Goal: Task Accomplishment & Management: Complete application form

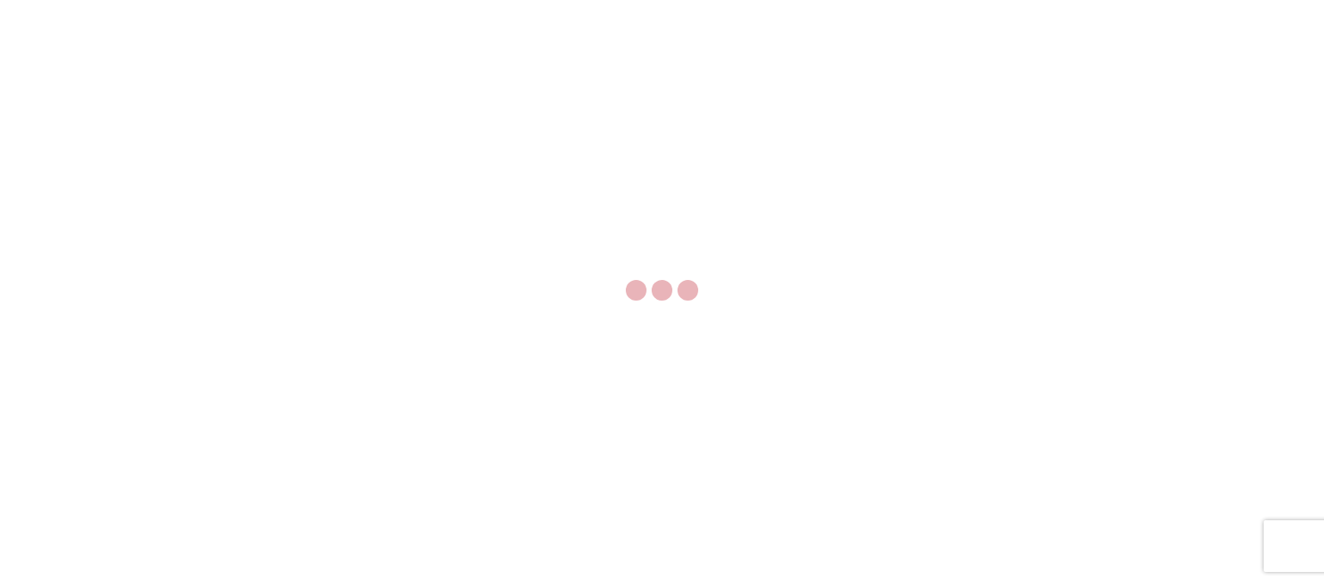
select select "FULL"
select select "US"
select select "LBS"
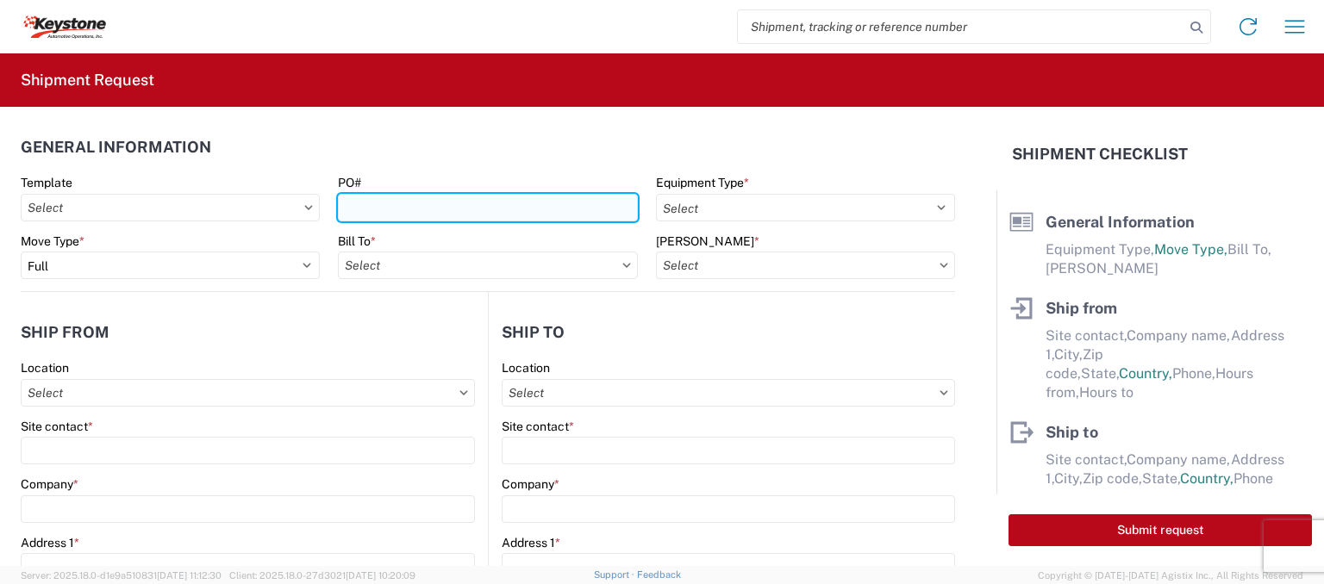
click at [361, 203] on input "PO#" at bounding box center [487, 208] width 299 height 28
type input "4496130"
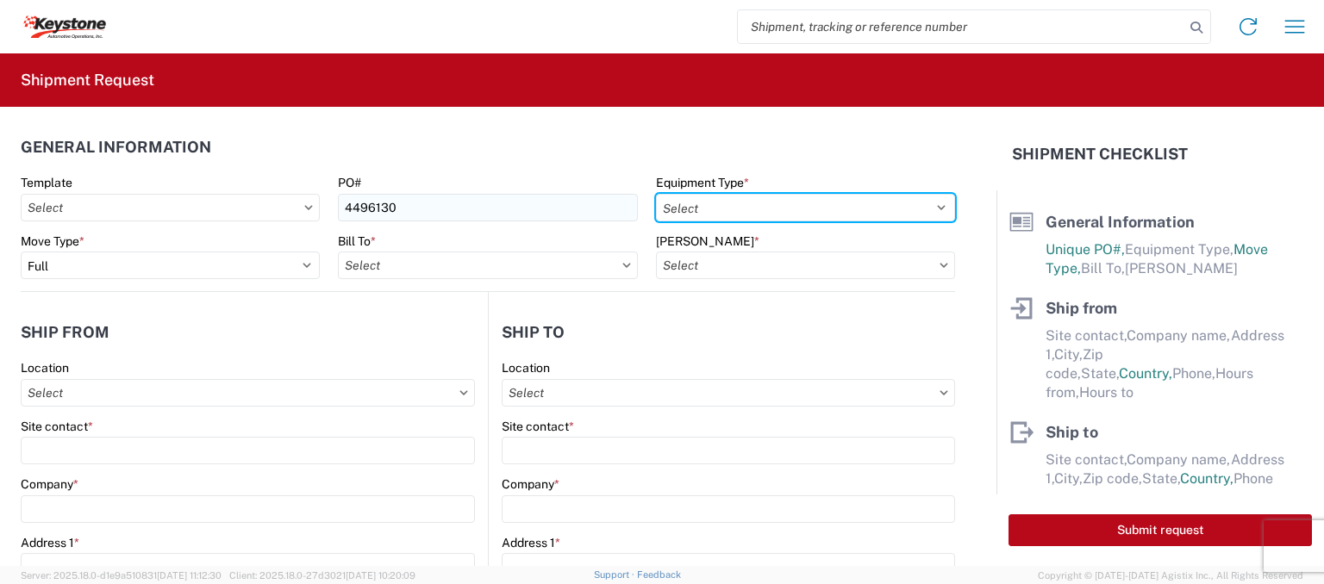
select select "STDV"
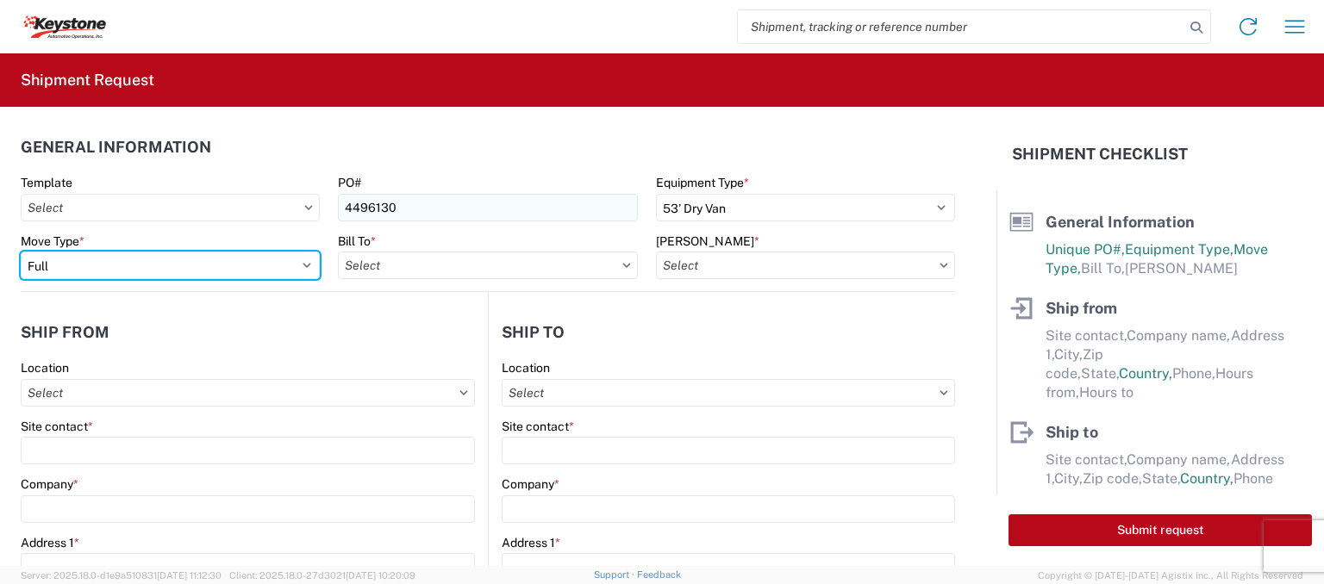
select select "PARTIAL_TL"
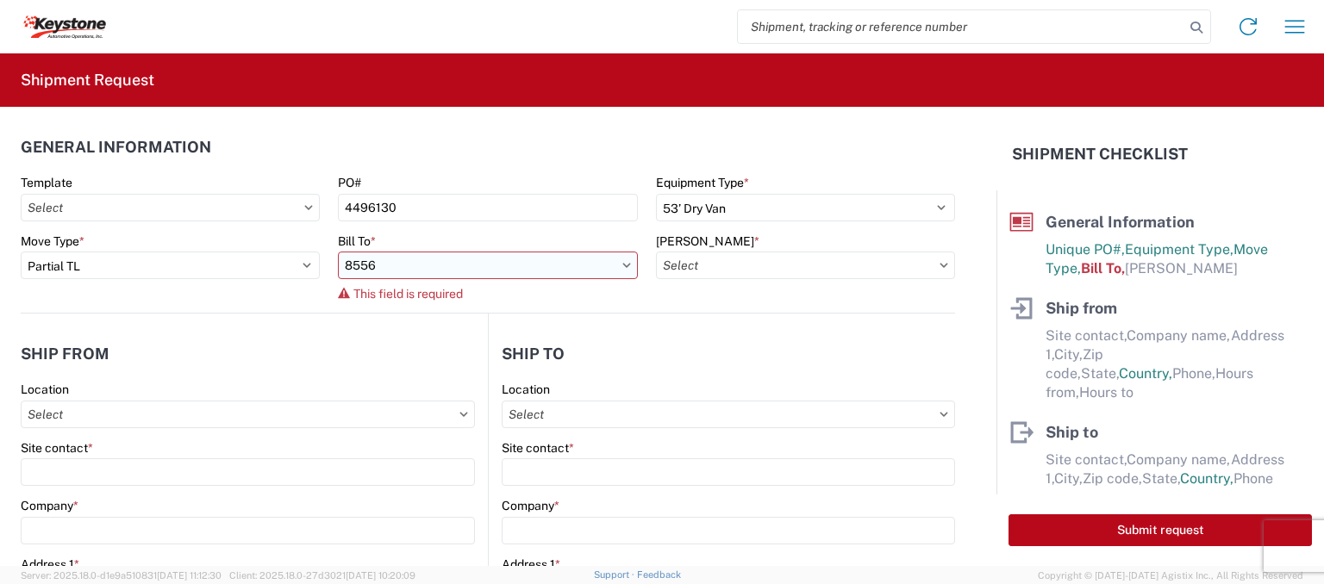
click at [611, 260] on input "8556" at bounding box center [487, 266] width 299 height 28
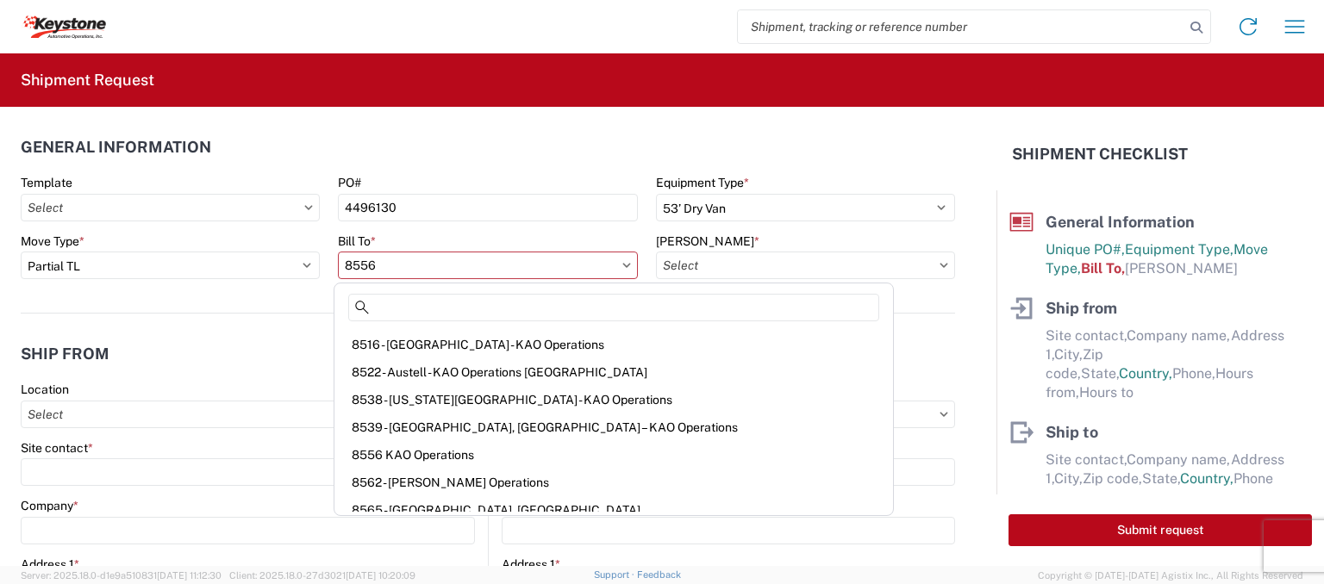
scroll to position [1928, 0]
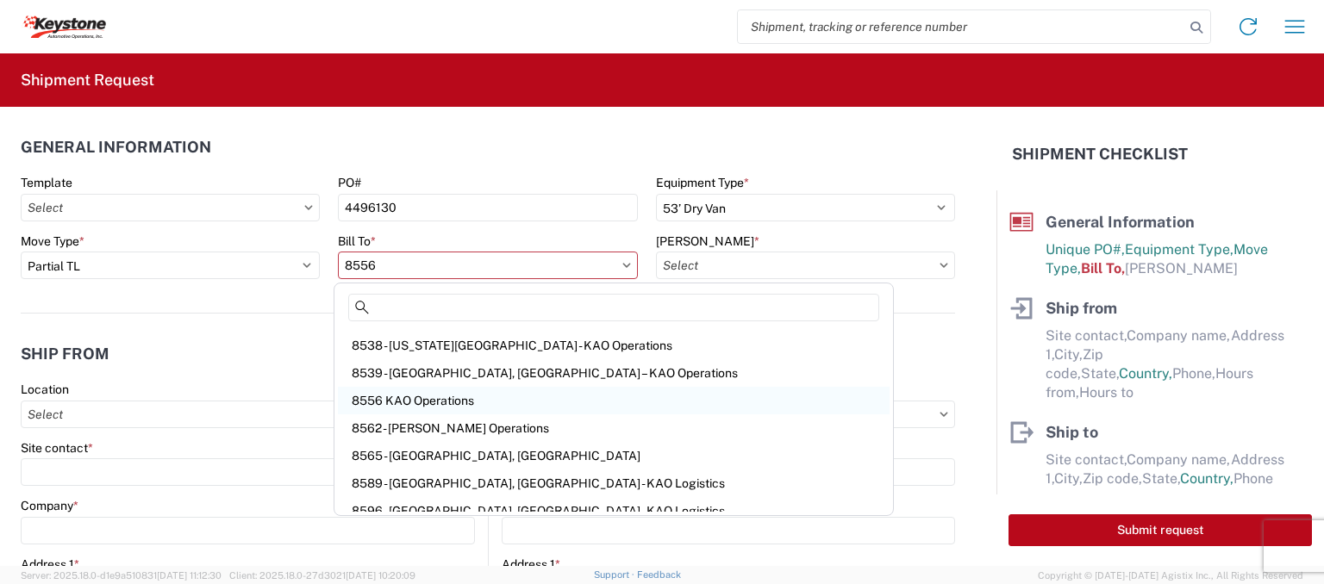
click at [447, 392] on div "8556 KAO Operations" at bounding box center [614, 401] width 552 height 28
type input "8556 KAO Operations"
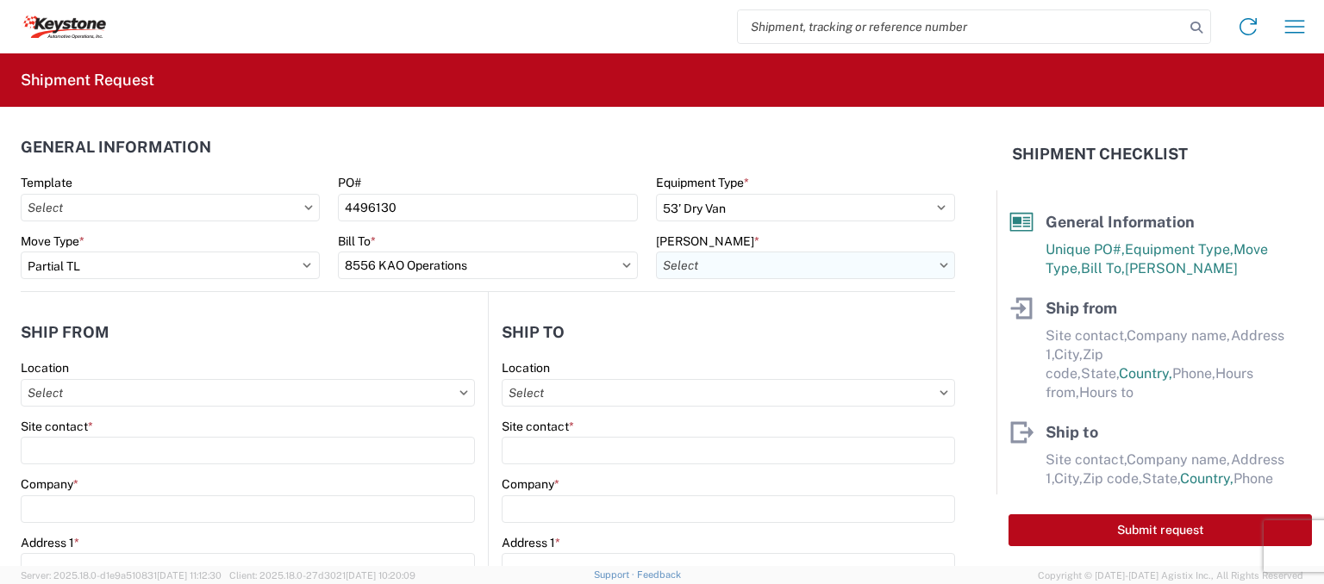
click at [742, 259] on input "[PERSON_NAME] *" at bounding box center [805, 266] width 299 height 28
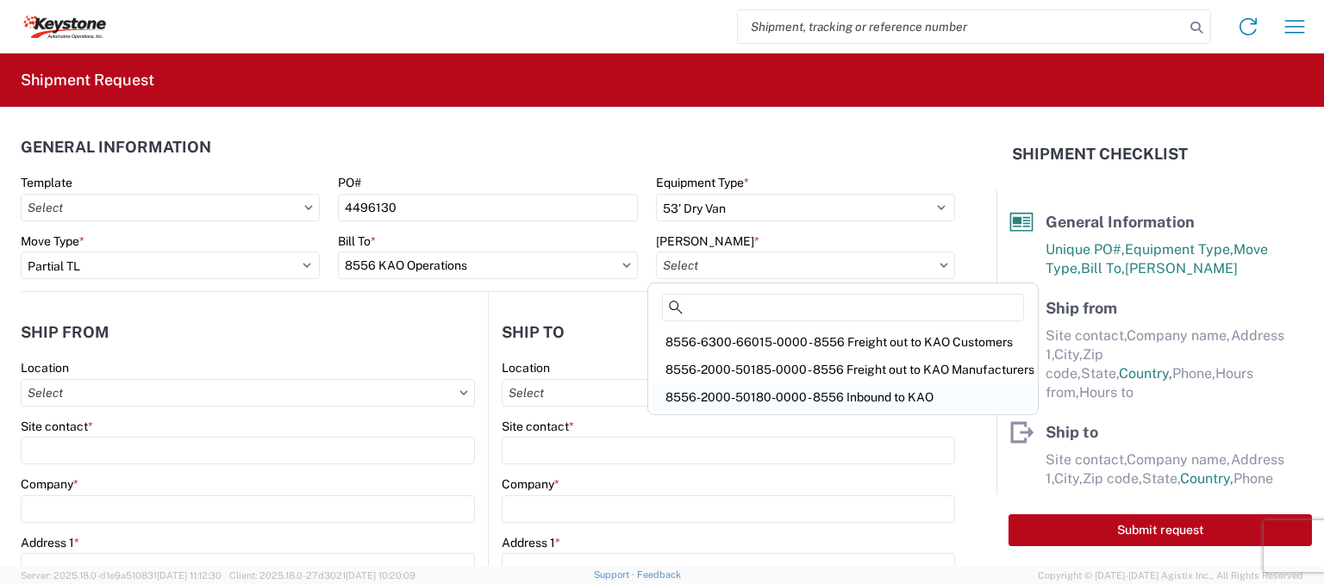
click at [763, 397] on div "8556-2000-50180-0000 - 8556 Inbound to KAO" at bounding box center [843, 398] width 383 height 28
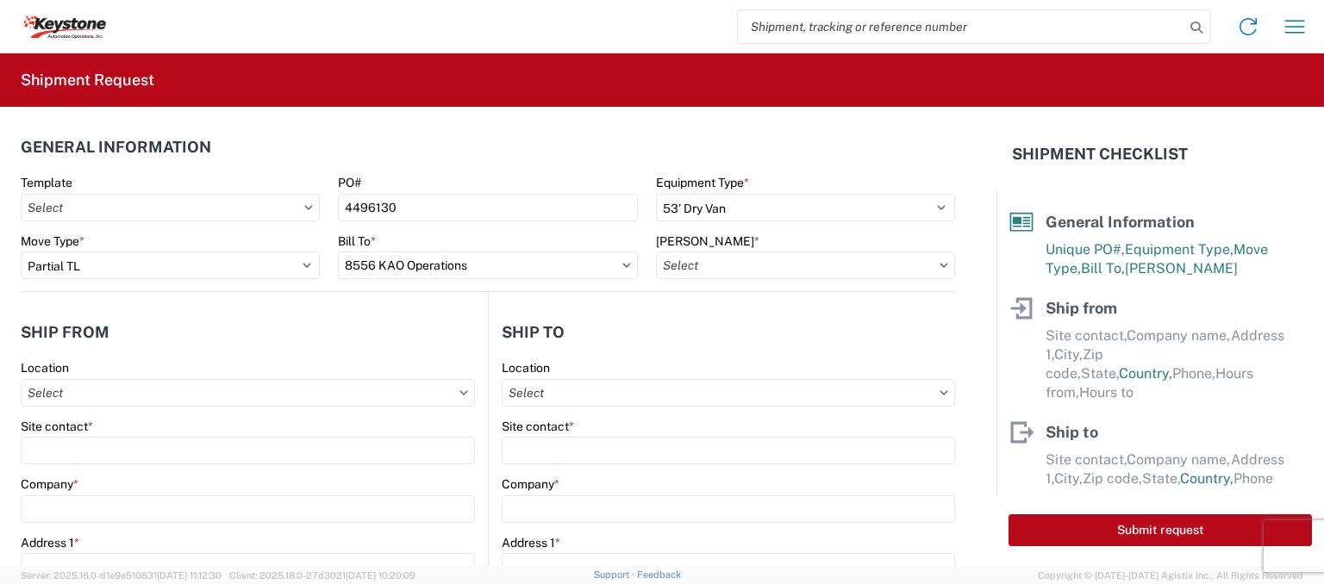
type input "8556-2000-50180-0000 - 8556 Inbound to KAO"
click at [261, 388] on input "Location" at bounding box center [248, 393] width 454 height 28
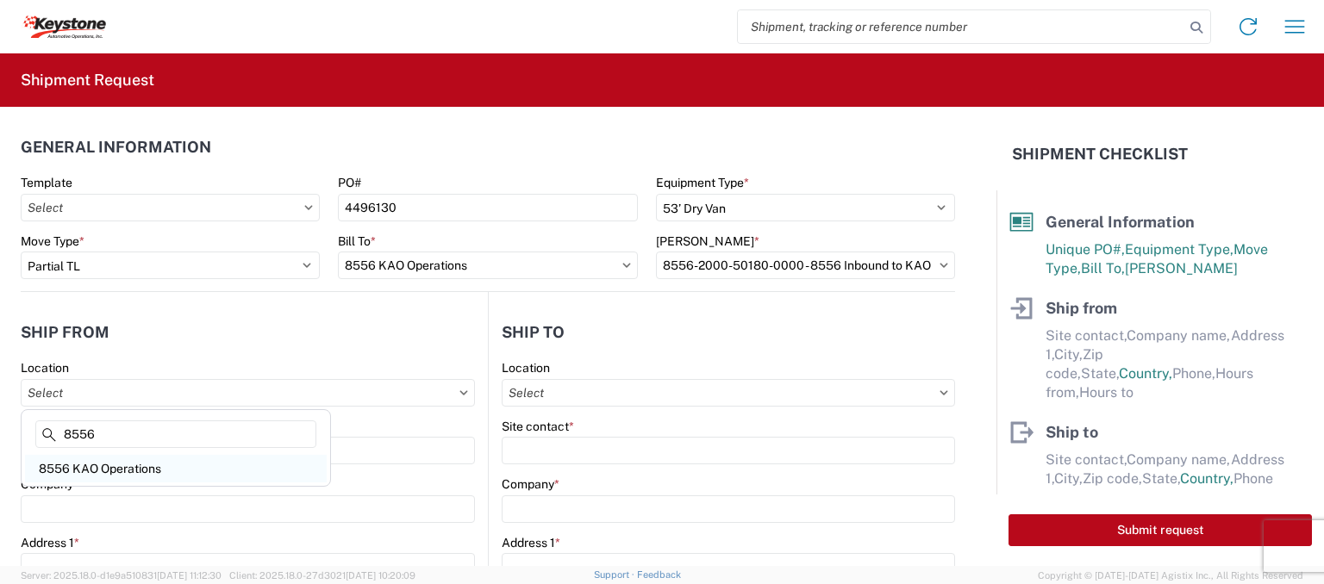
type input "8556"
click at [215, 472] on div "8556 KAO Operations" at bounding box center [176, 469] width 302 height 28
type input "8556 KAO Operations"
type input "KAO"
type input "[STREET_ADDRESS]"
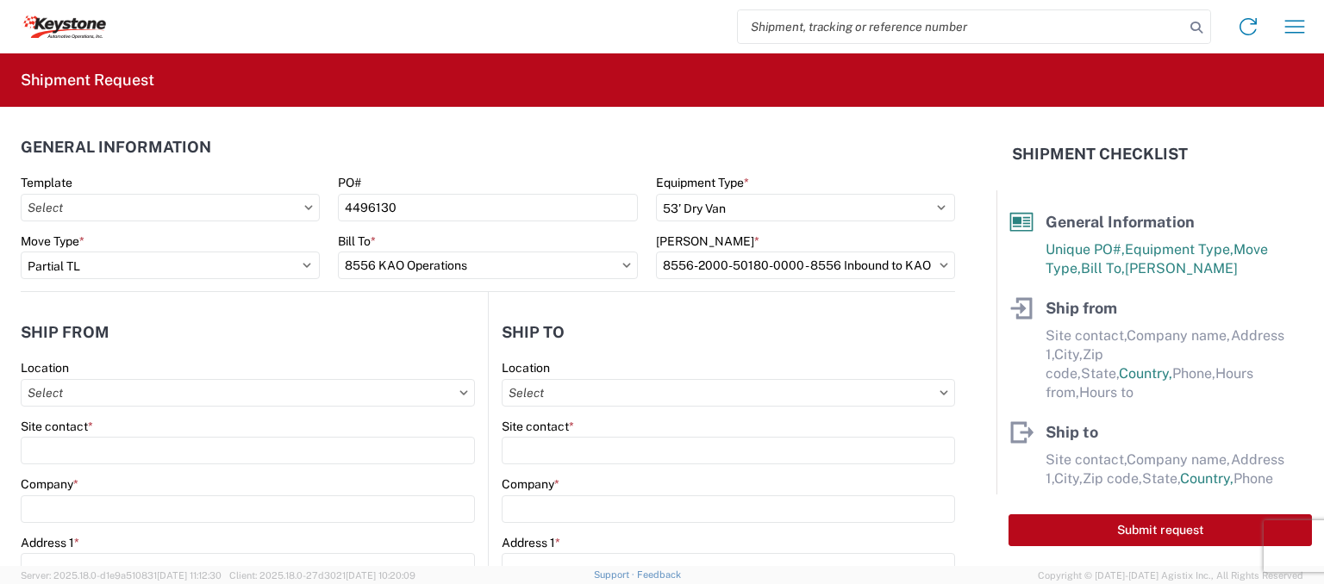
type input "Tualatin"
type input "97062"
select select "OR"
type input "[PHONE_NUMBER]"
type input "07:00"
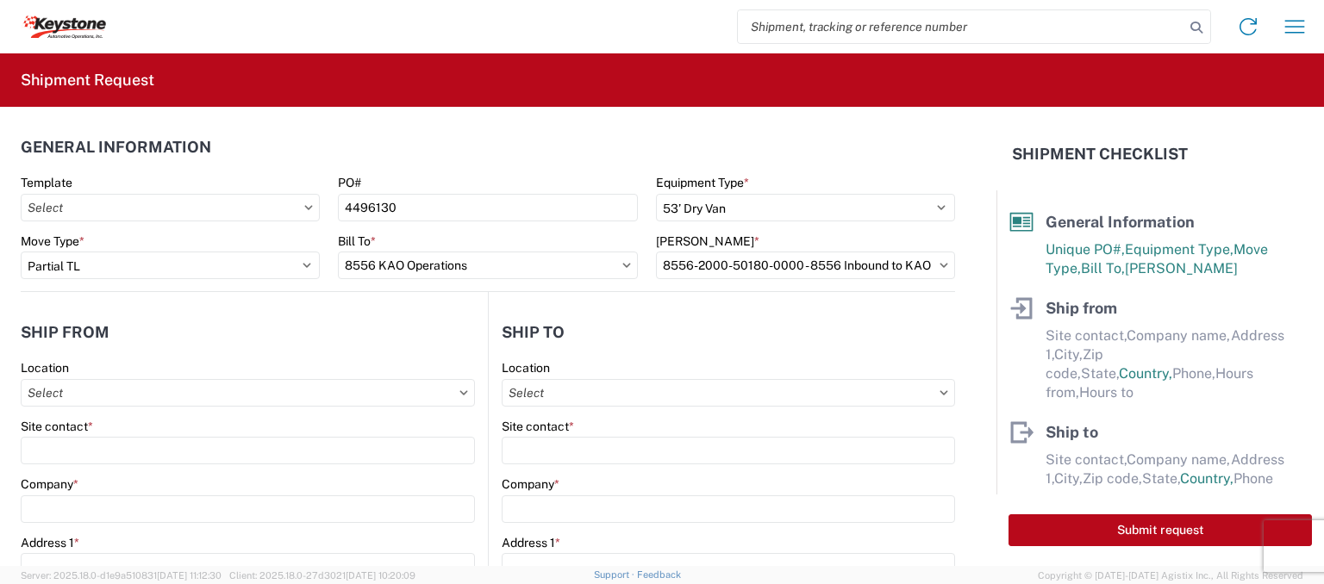
type input "16:00"
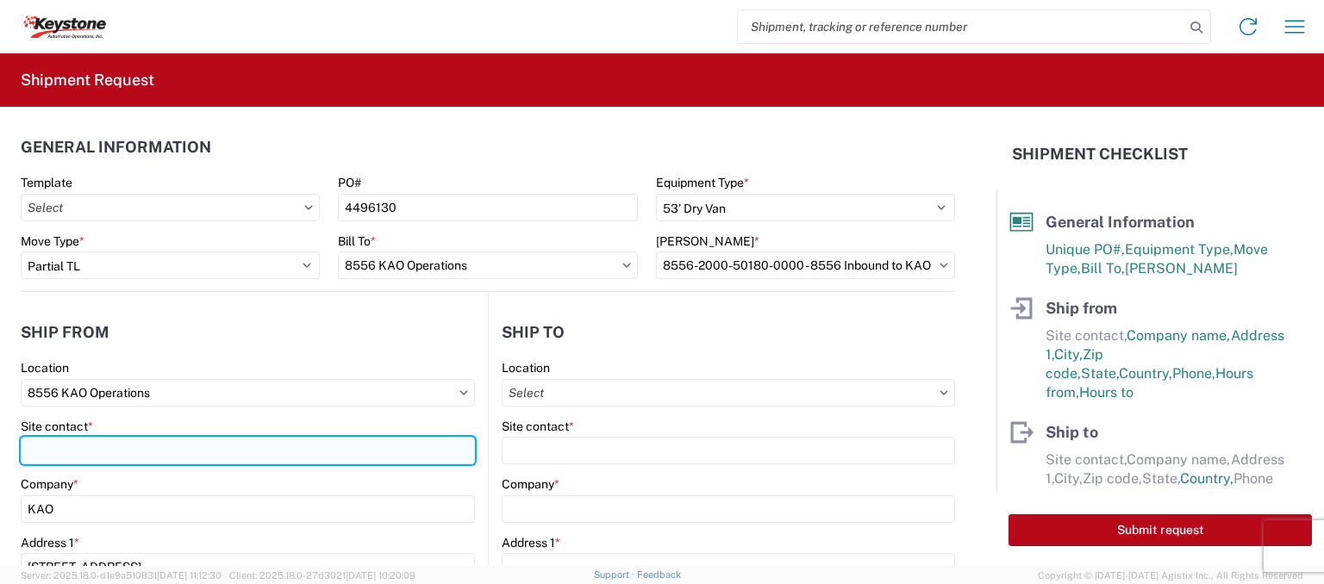
click at [138, 441] on input "Site contact *" at bounding box center [248, 451] width 454 height 28
type input "[PERSON_NAME]"
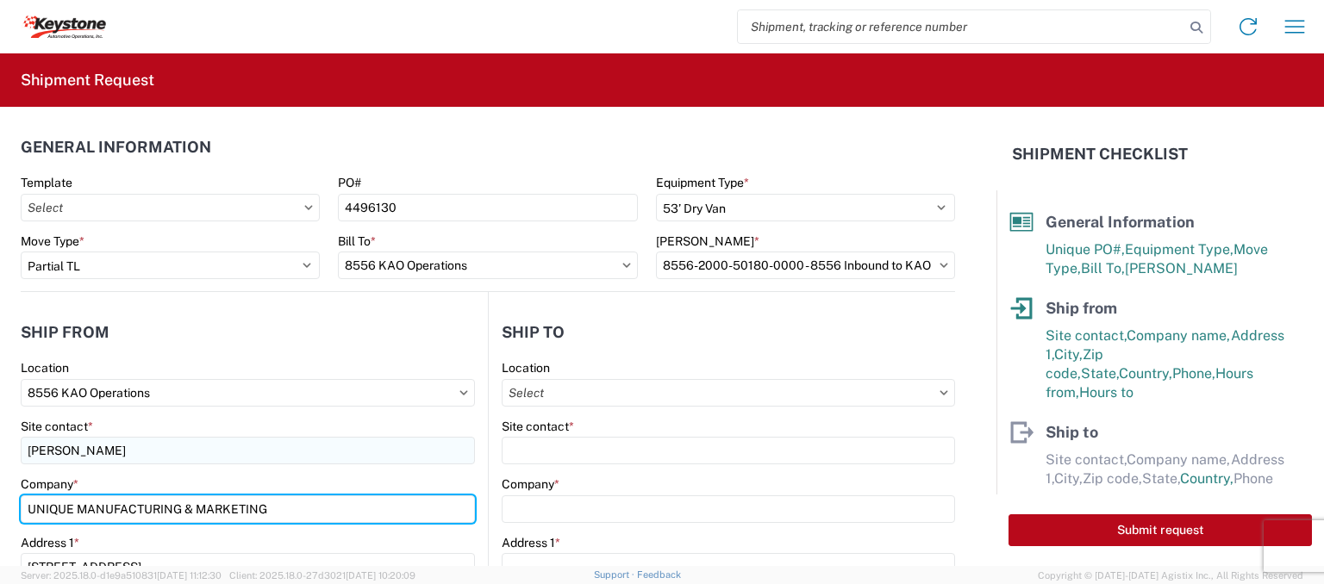
type input "UNIQUE MANUFACTURING & MARKETING"
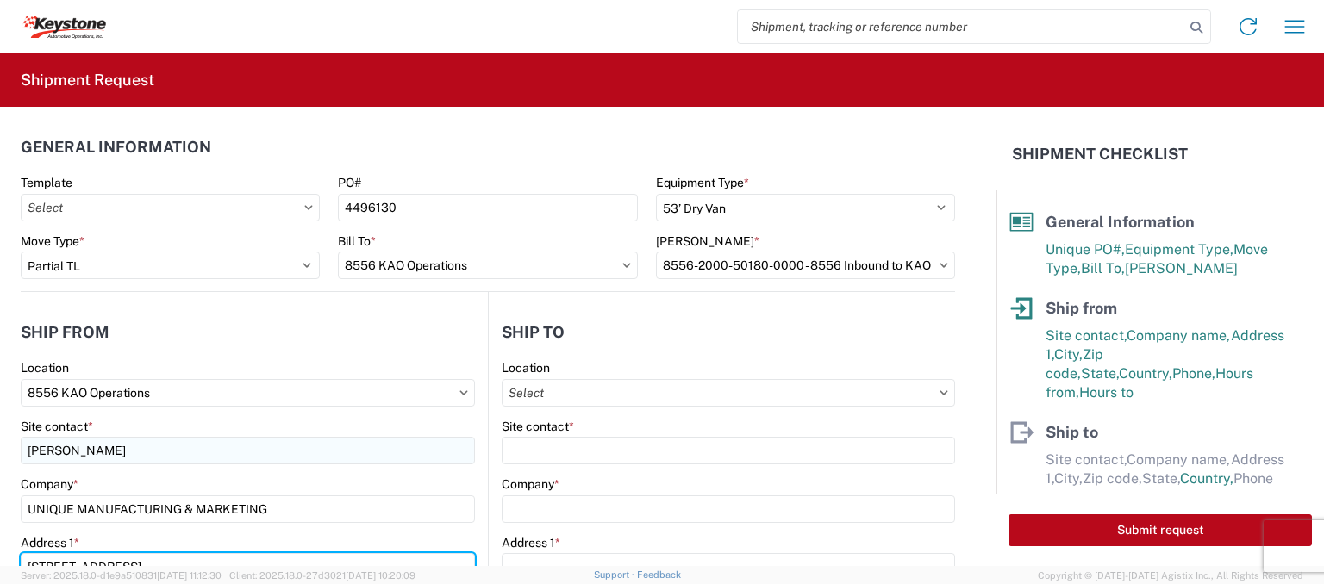
scroll to position [15, 0]
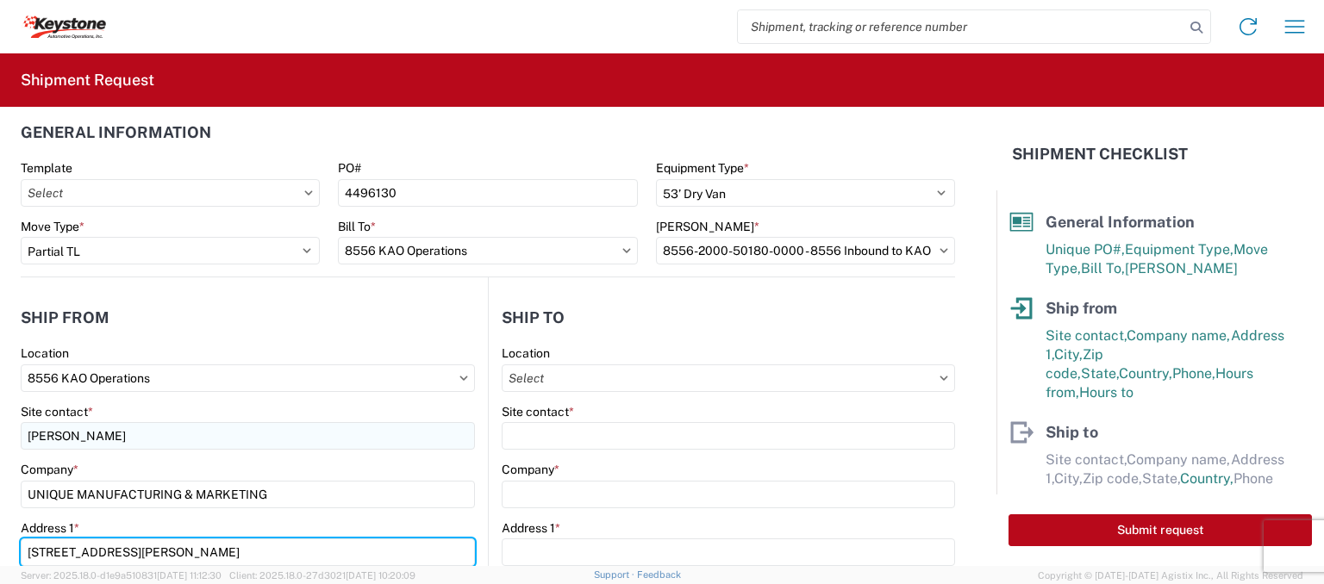
type input "[STREET_ADDRESS][PERSON_NAME]"
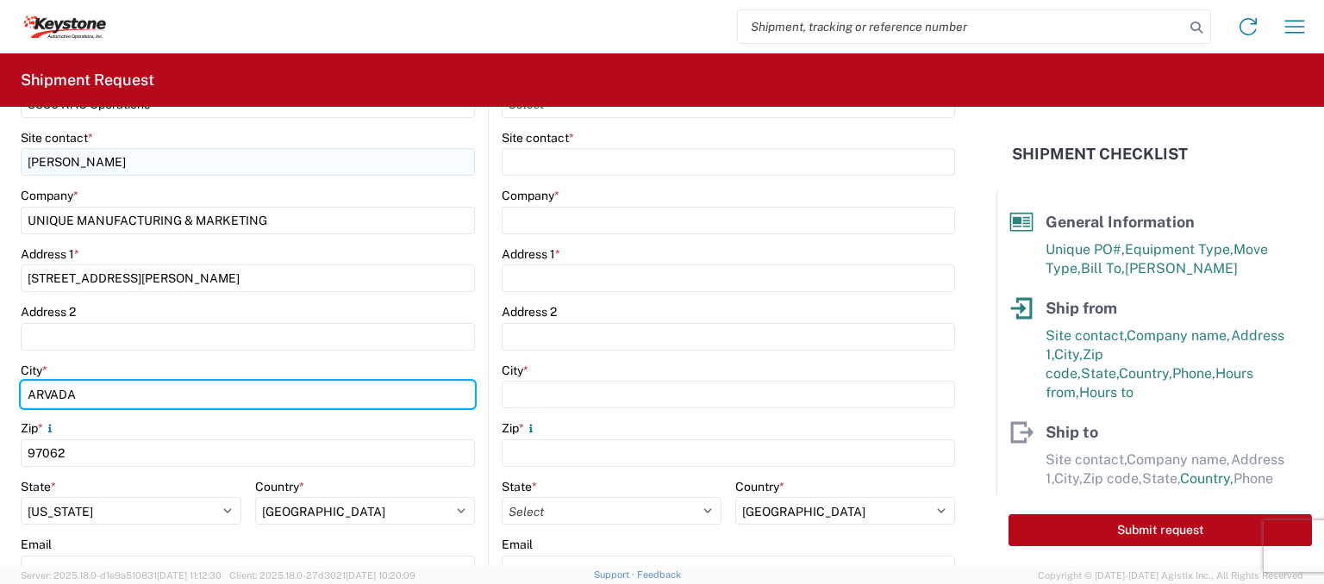
type input "ARVADA"
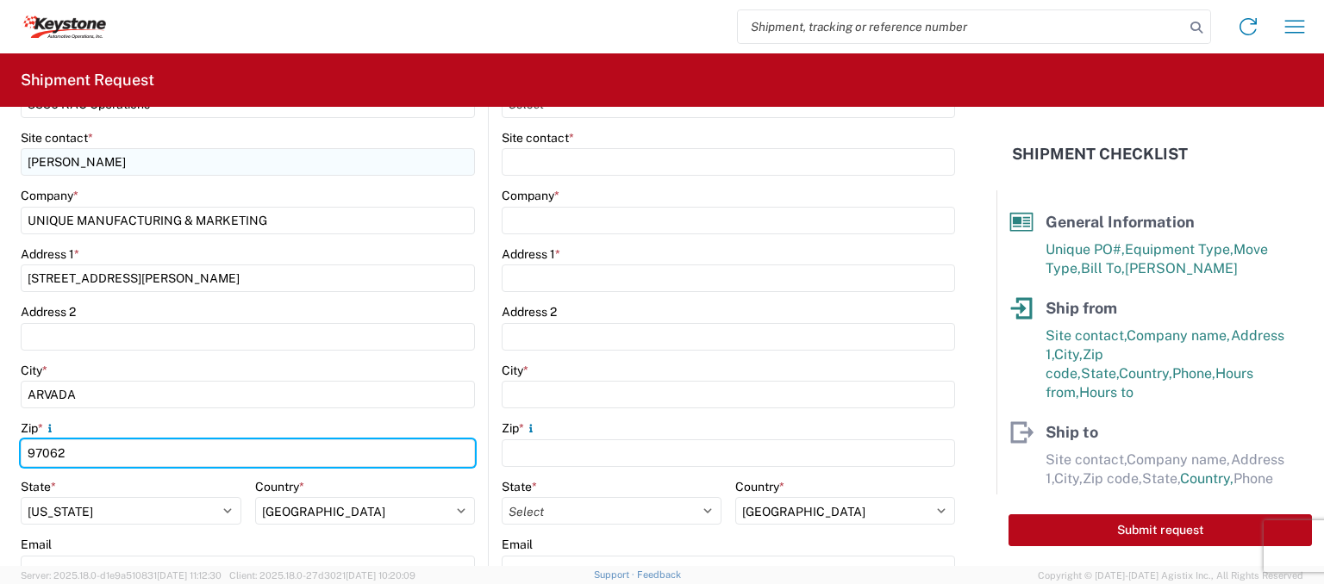
type input "C"
type input "80002"
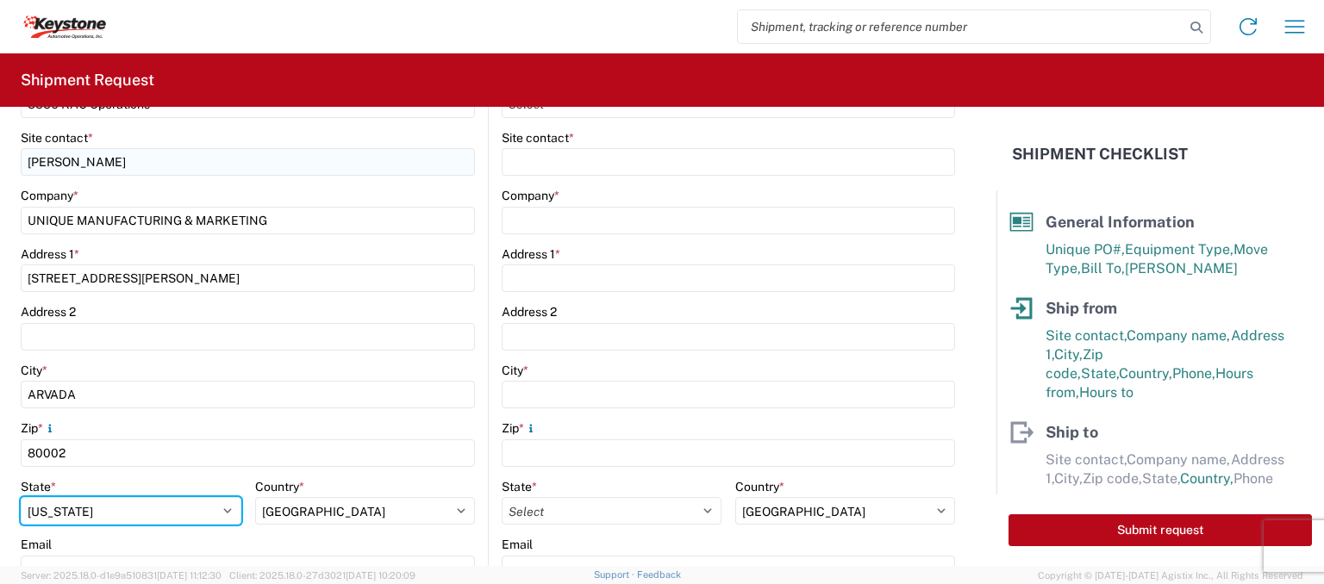
select select "CO"
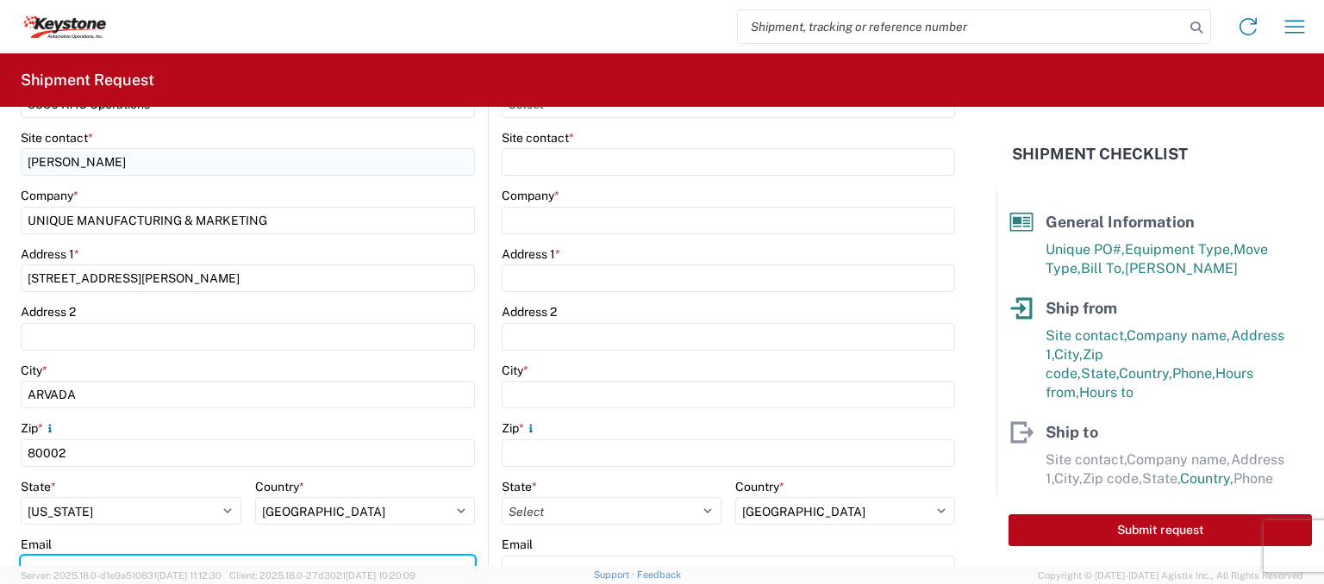
scroll to position [305, 0]
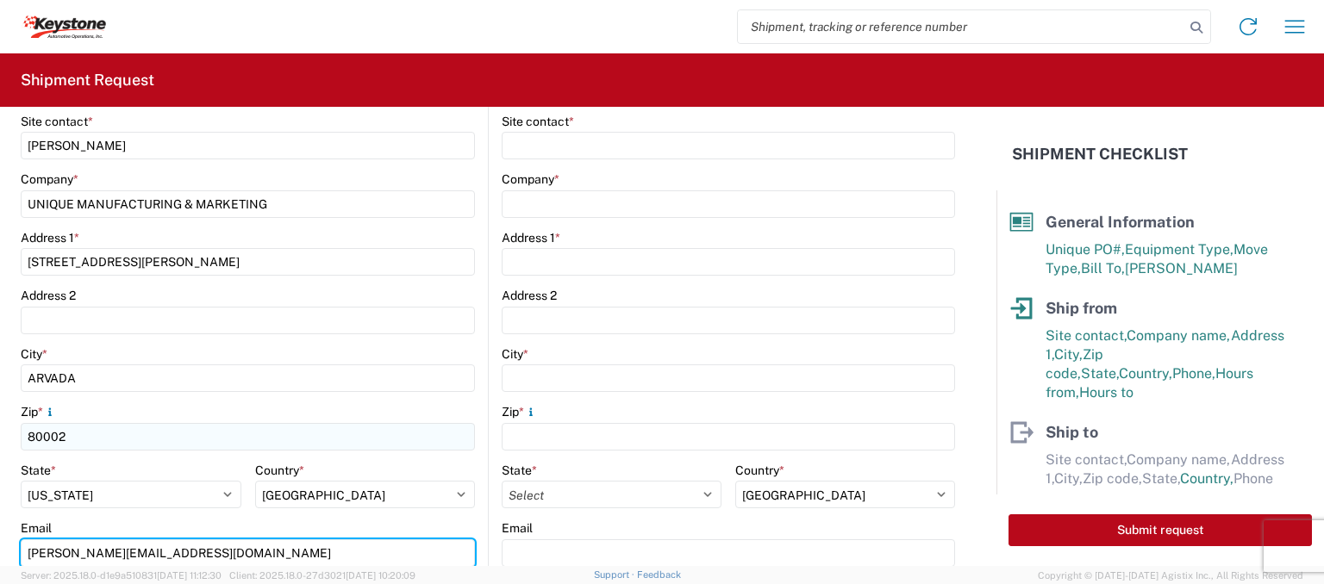
type input "[PERSON_NAME][EMAIL_ADDRESS][DOMAIN_NAME]"
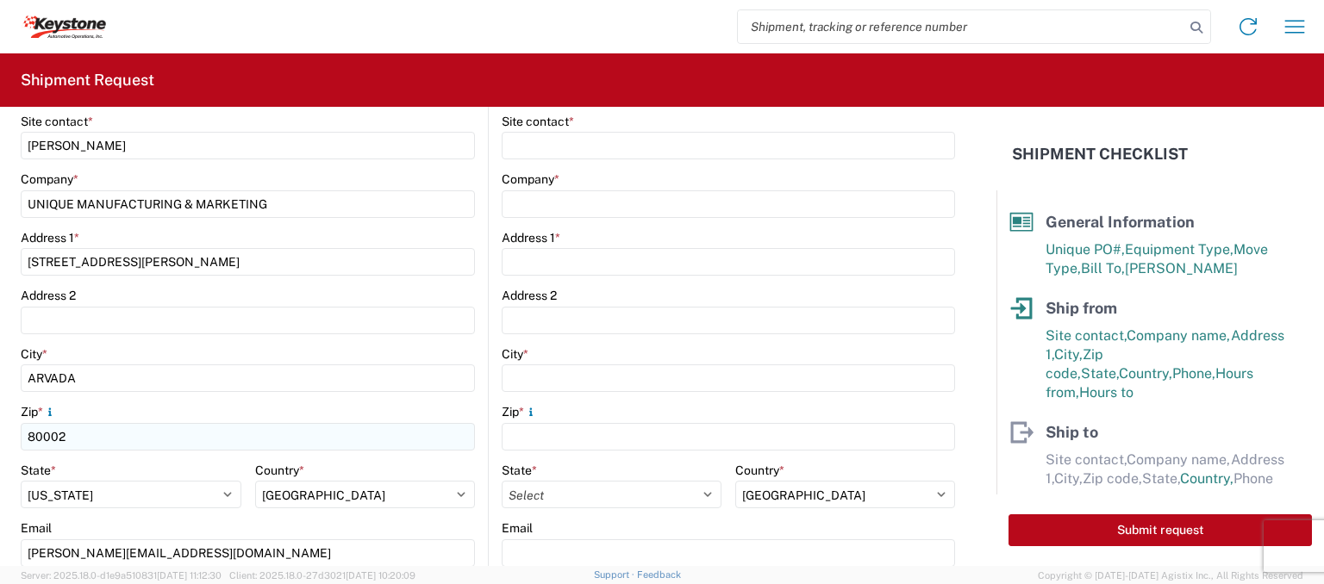
scroll to position [579, 0]
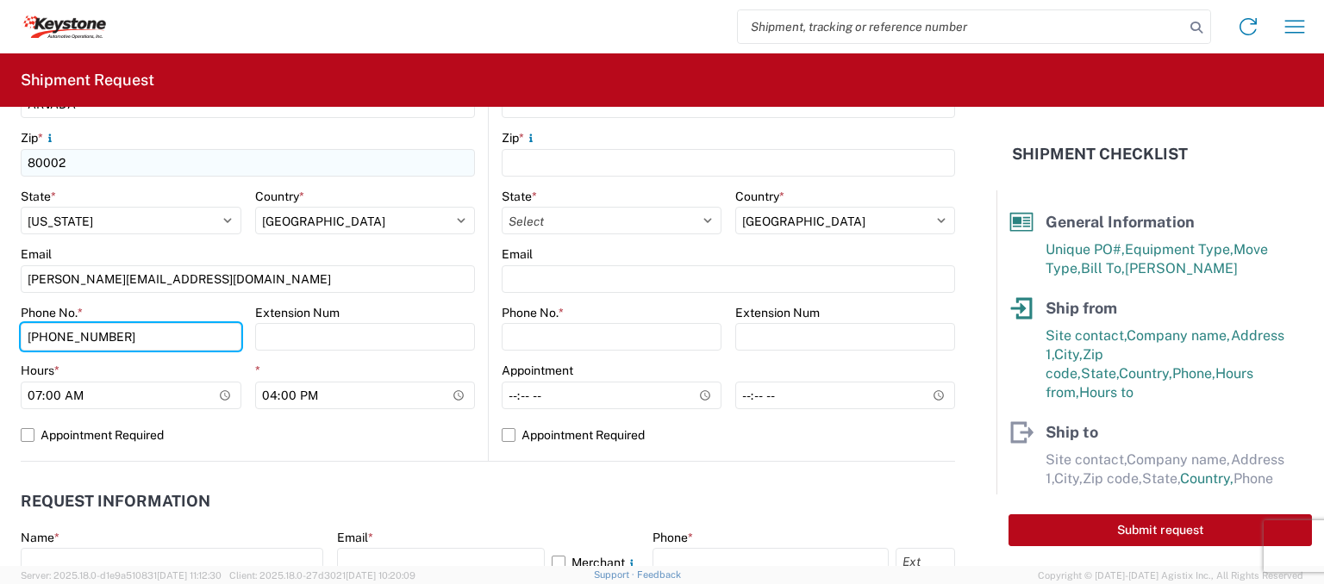
type input "[PHONE_NUMBER]"
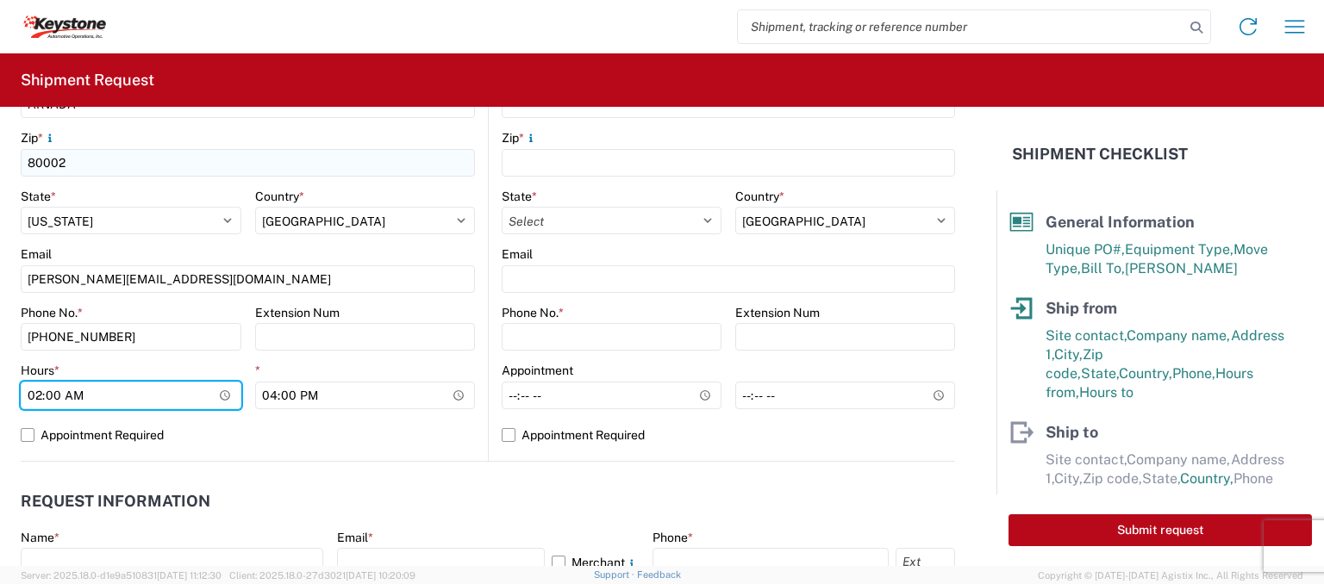
type input "14:00"
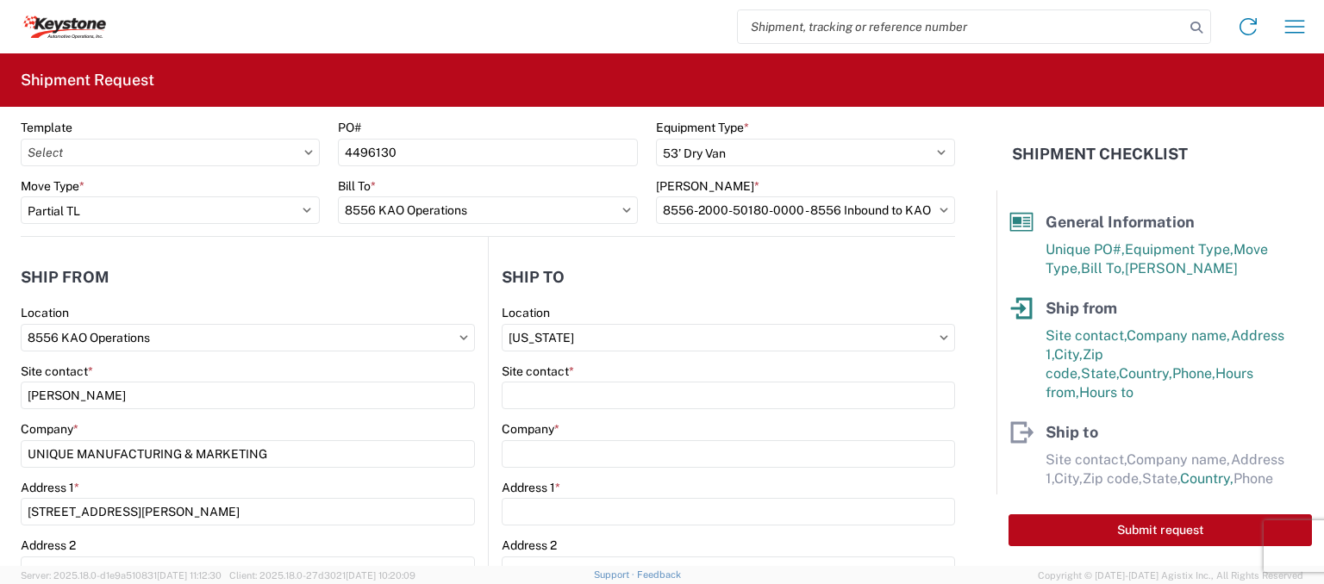
click at [940, 335] on icon at bounding box center [944, 337] width 9 height 5
click at [940, 336] on icon at bounding box center [944, 337] width 9 height 5
click at [843, 339] on input "[US_STATE]" at bounding box center [728, 338] width 453 height 28
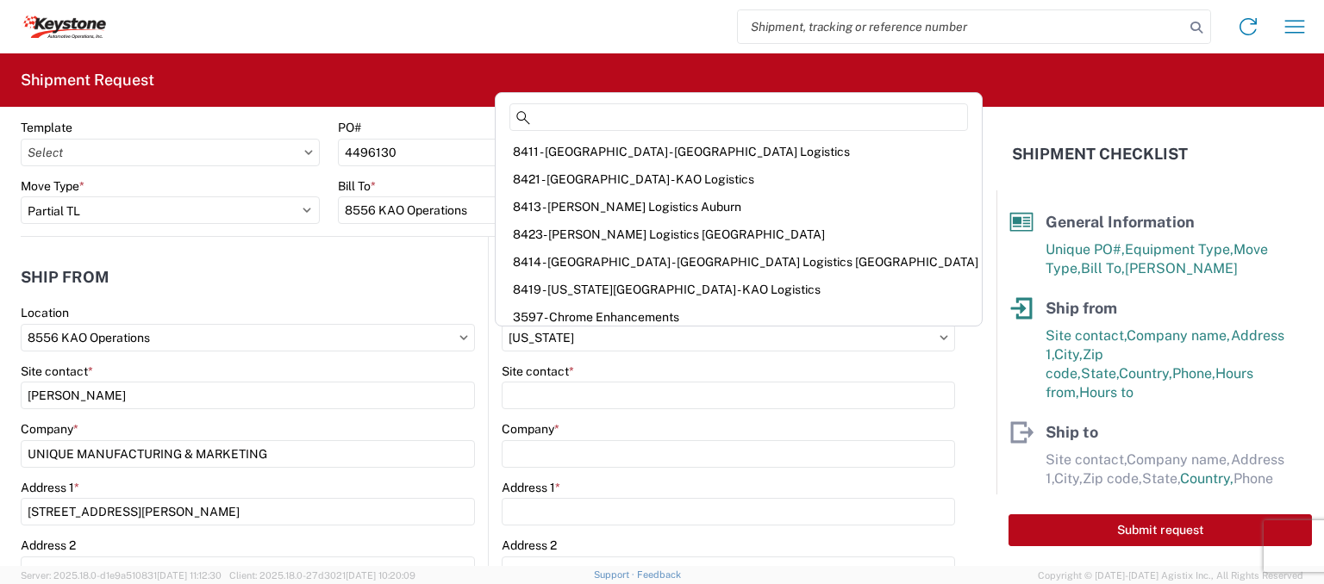
scroll to position [160, 0]
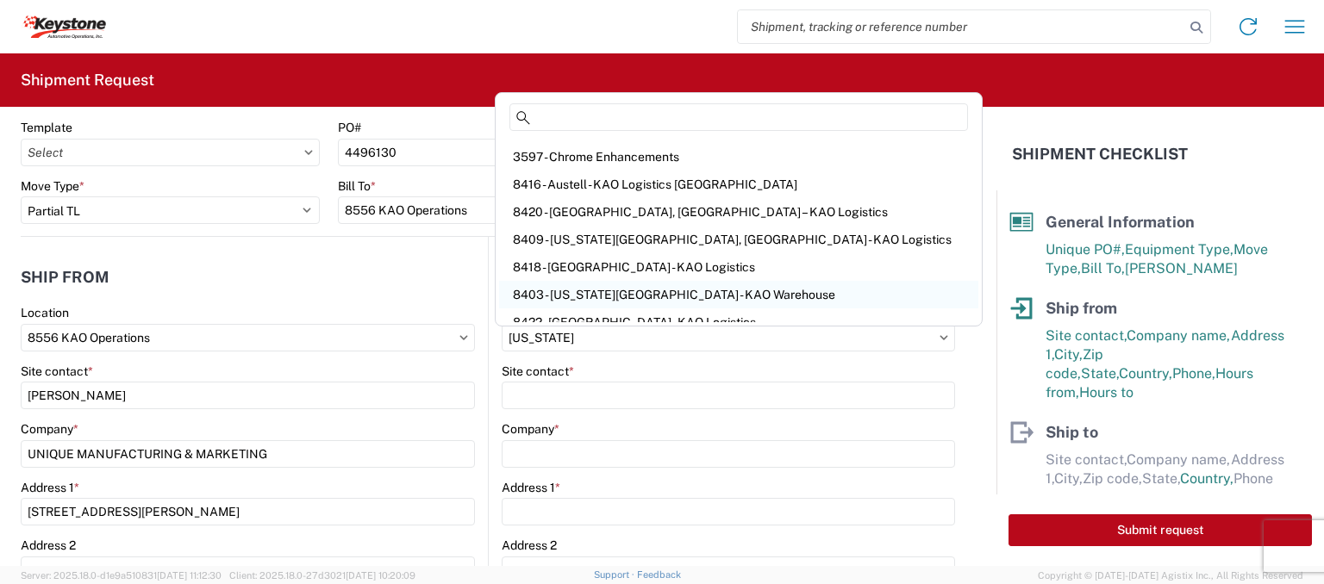
click at [678, 289] on div "8403 - [US_STATE][GEOGRAPHIC_DATA] - KAO Warehouse" at bounding box center [738, 295] width 479 height 28
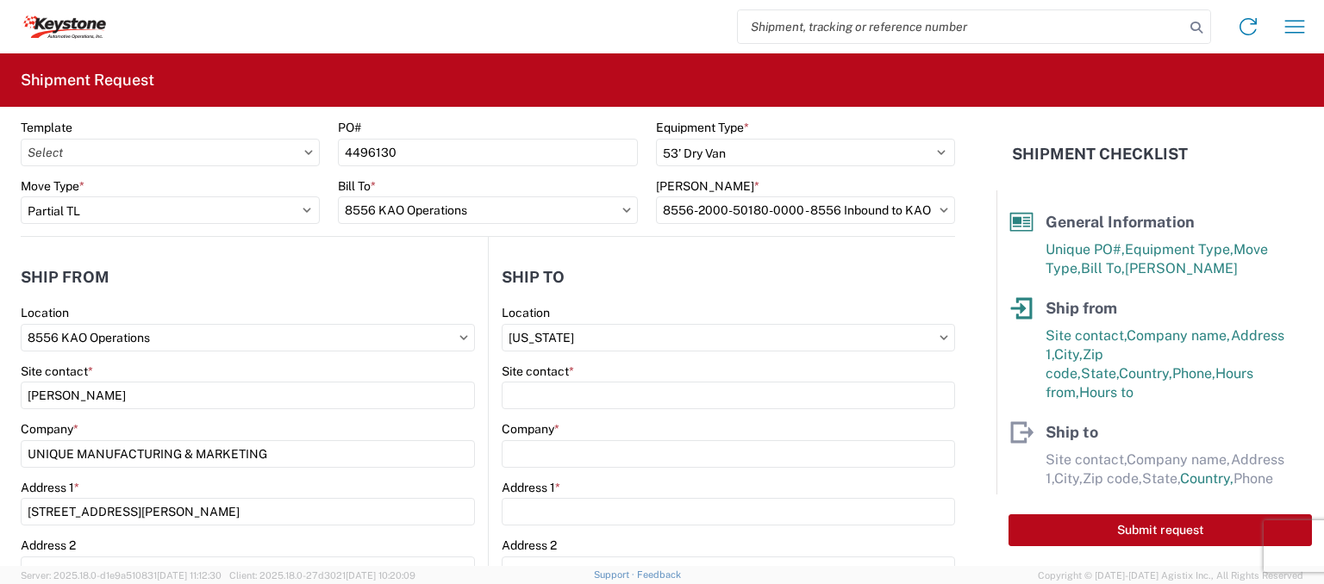
type input "8403 - [US_STATE][GEOGRAPHIC_DATA] - KAO Warehouse"
type input "KAO"
type input "[STREET_ADDRESS]"
type input "[US_STATE][GEOGRAPHIC_DATA]"
type input "66105"
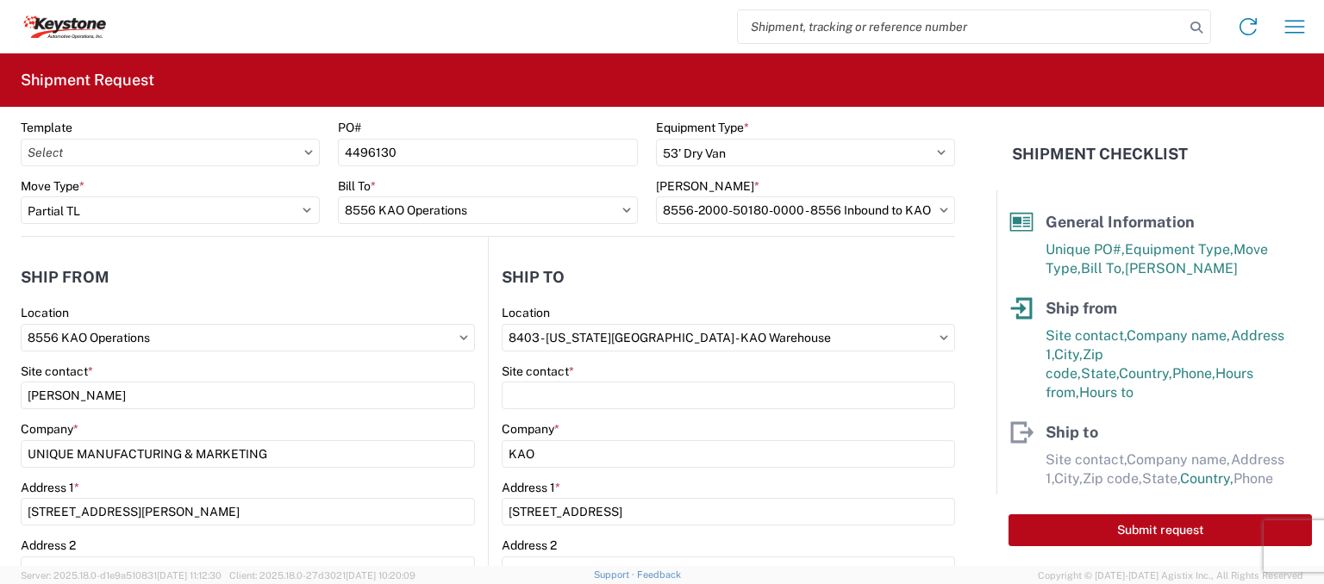
select select "KS"
select select "US"
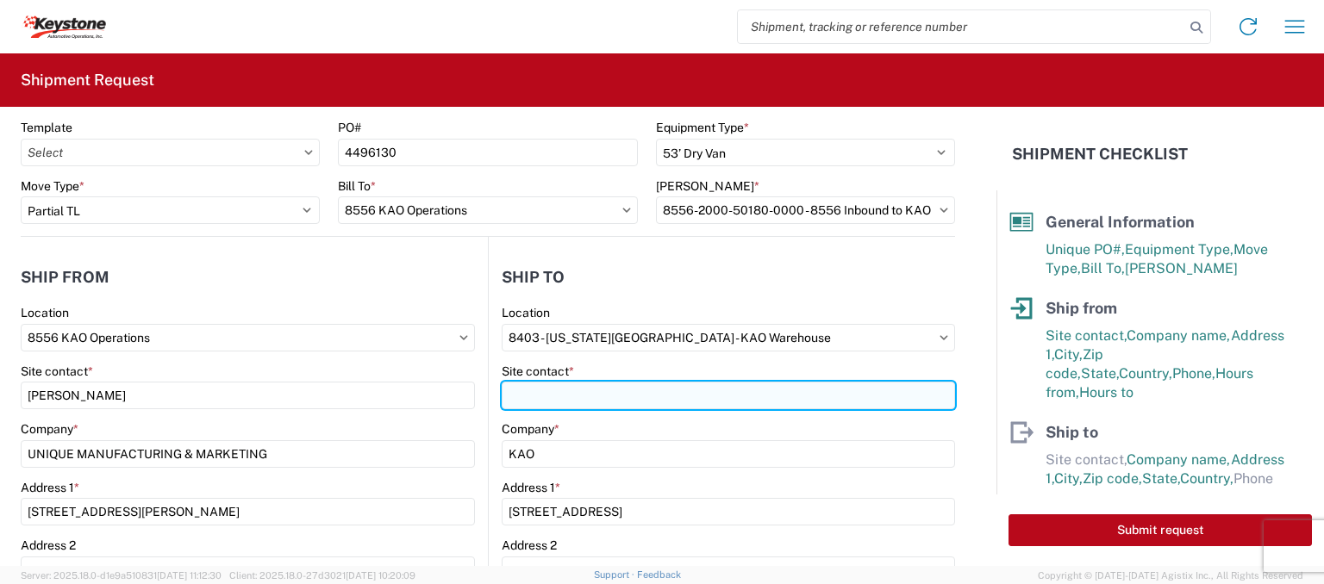
click at [622, 398] on input "Site contact *" at bounding box center [728, 396] width 453 height 28
type input "[PERSON_NAME]"
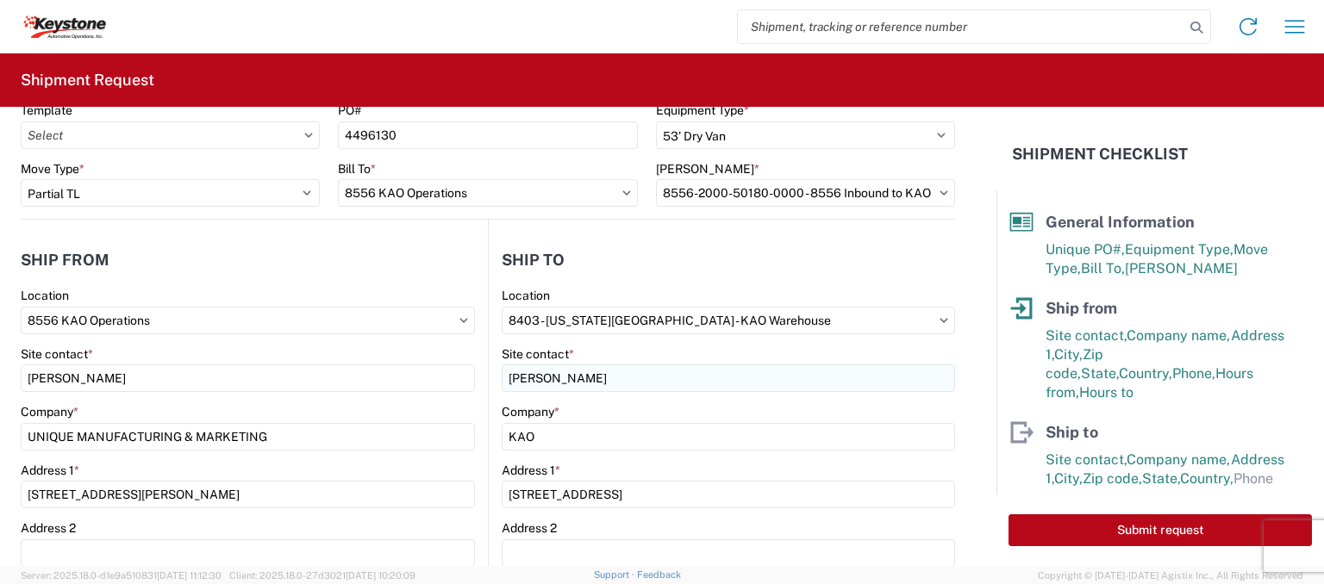
scroll to position [347, 0]
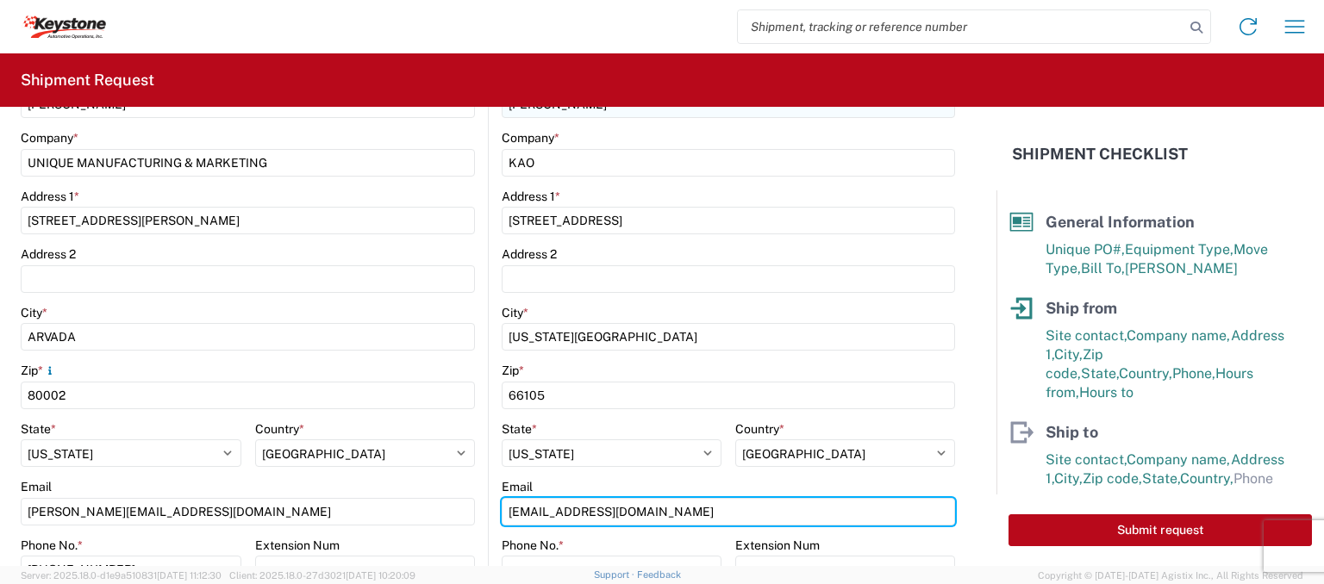
type input "[EMAIL_ADDRESS][DOMAIN_NAME]"
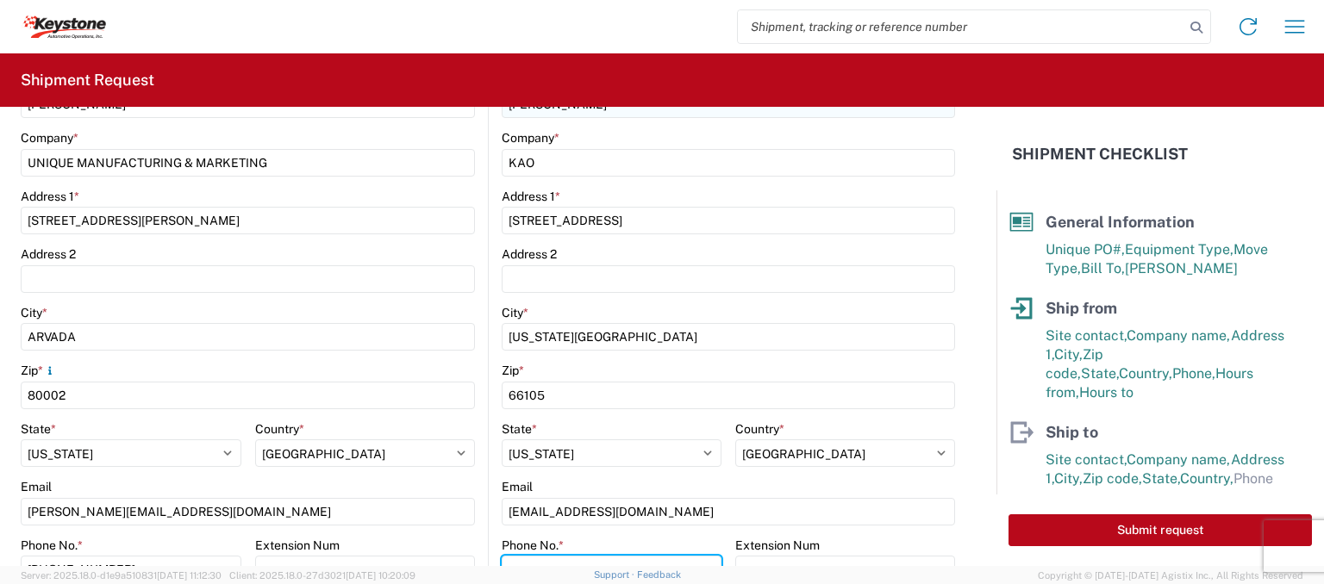
scroll to position [364, 0]
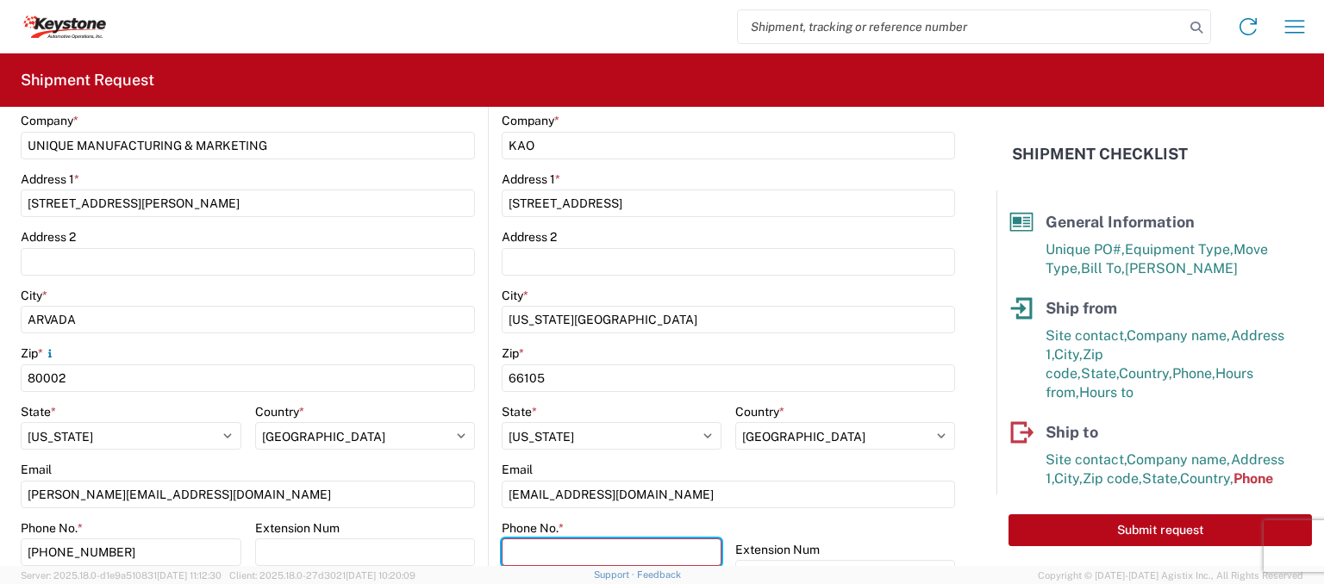
paste input "[PHONE_NUMBER]"
type input "[PHONE_NUMBER]"
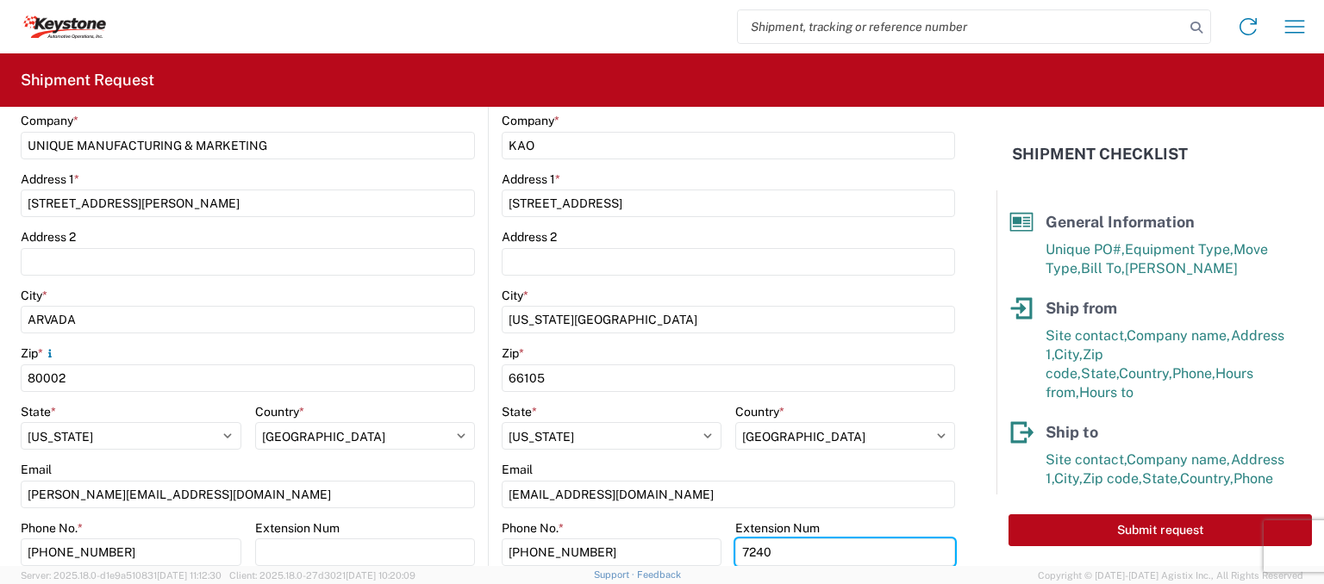
type input "7240"
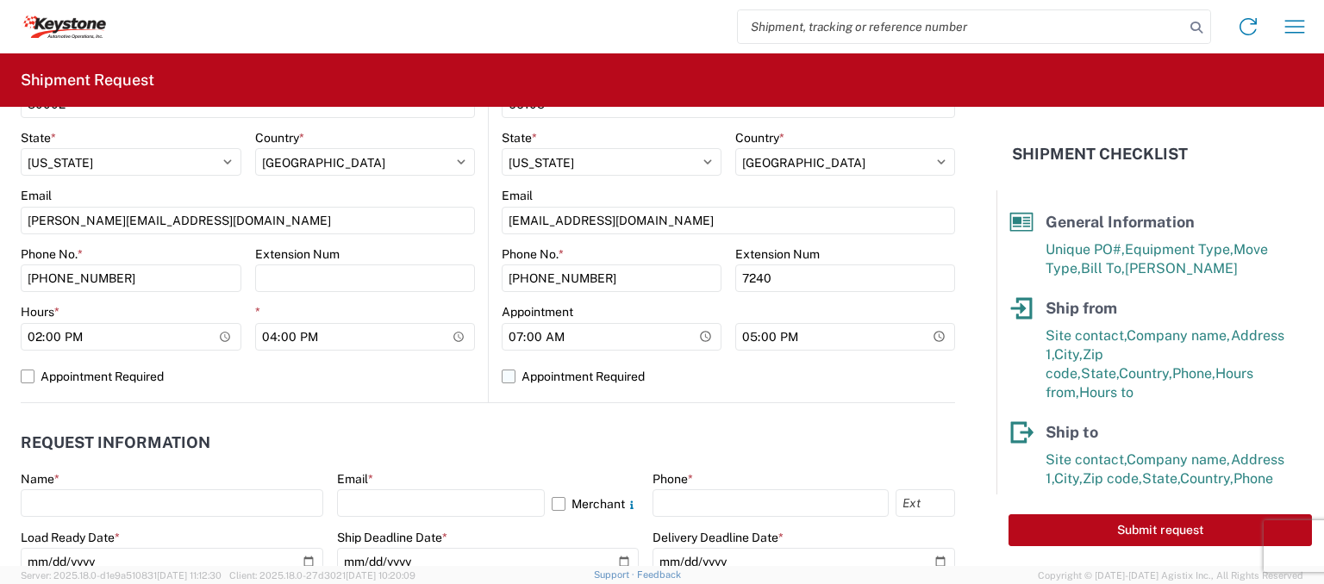
click at [504, 373] on label "Appointment Required" at bounding box center [728, 377] width 453 height 28
click at [0, 0] on input "Appointment Required" at bounding box center [0, 0] width 0 height 0
select select "US"
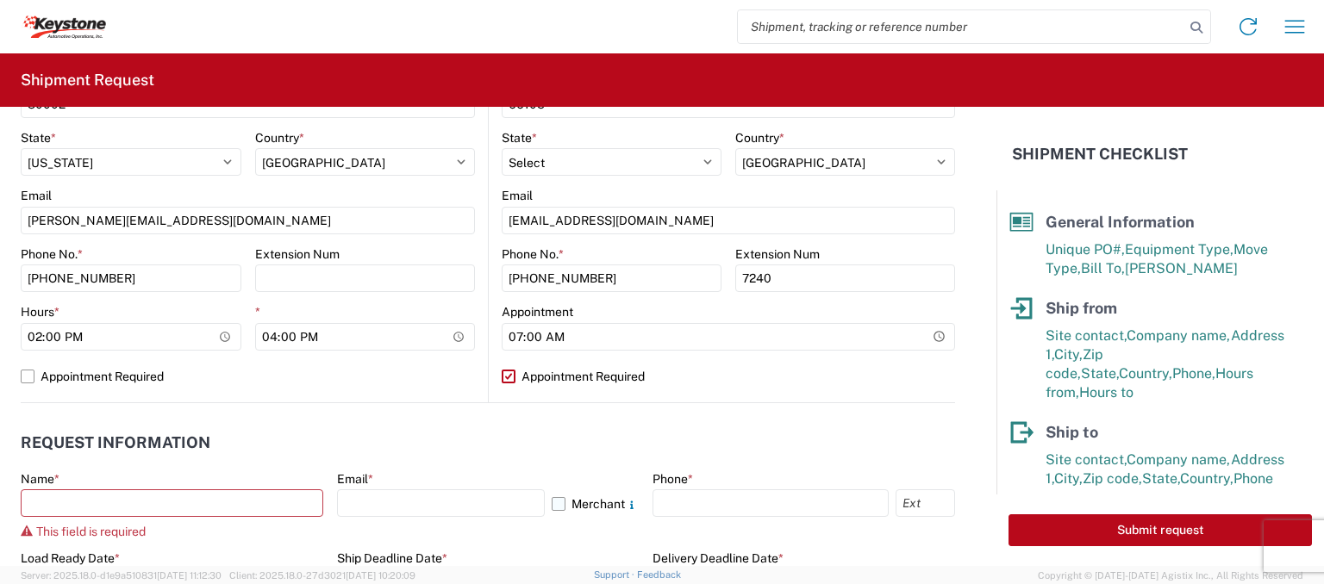
click at [552, 505] on label "Merchant" at bounding box center [595, 504] width 87 height 28
click at [0, 0] on input "Merchant" at bounding box center [0, 0] width 0 height 0
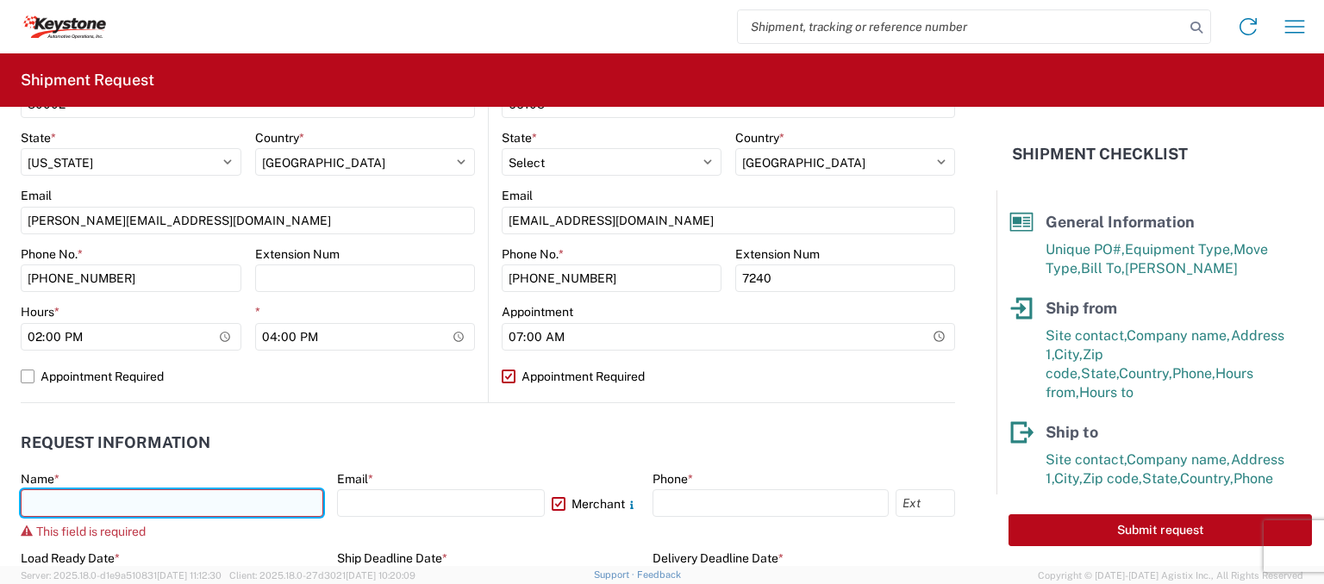
click at [288, 506] on input "text" at bounding box center [172, 504] width 303 height 28
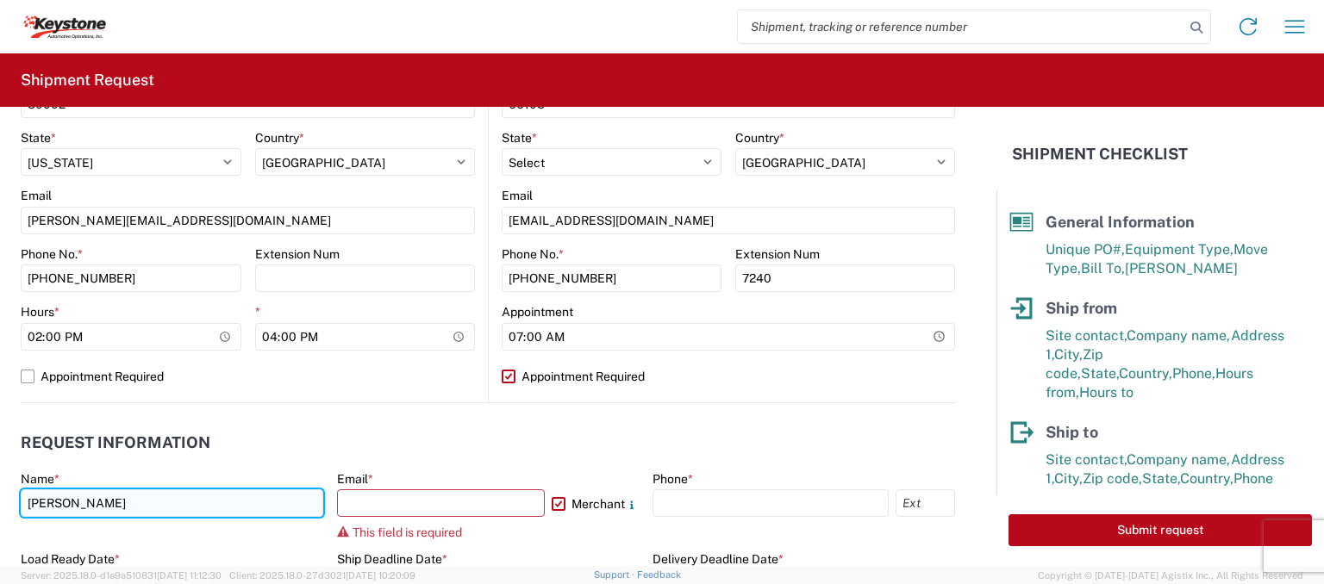
type input "[PERSON_NAME]"
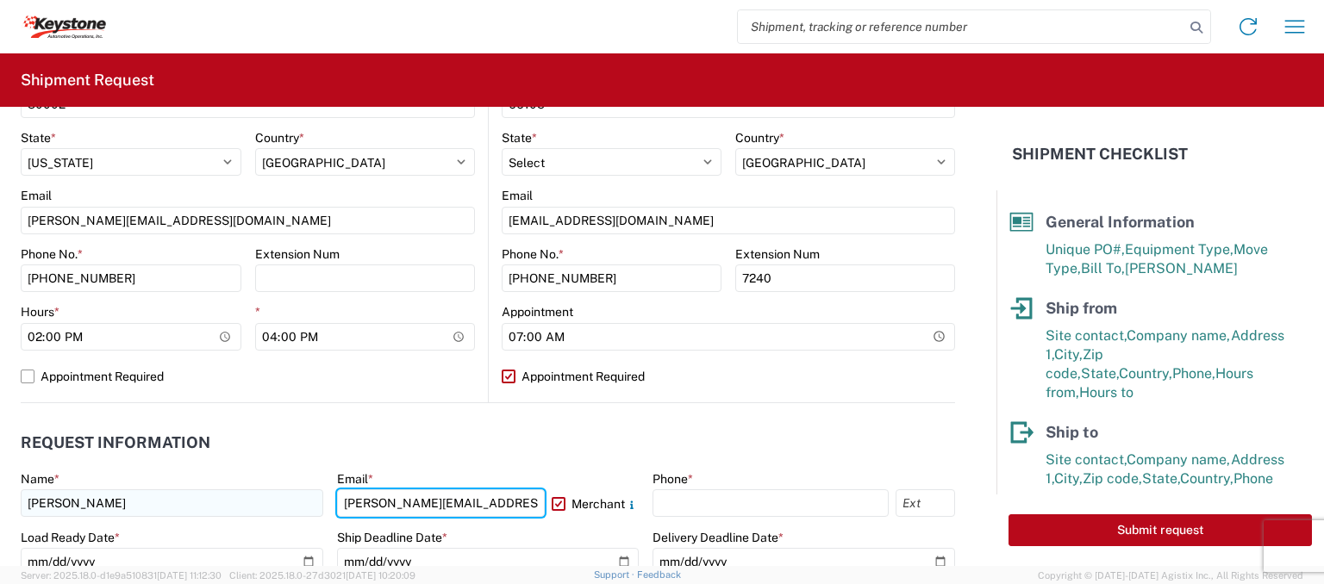
type input "[PERSON_NAME][EMAIL_ADDRESS][DOMAIN_NAME]"
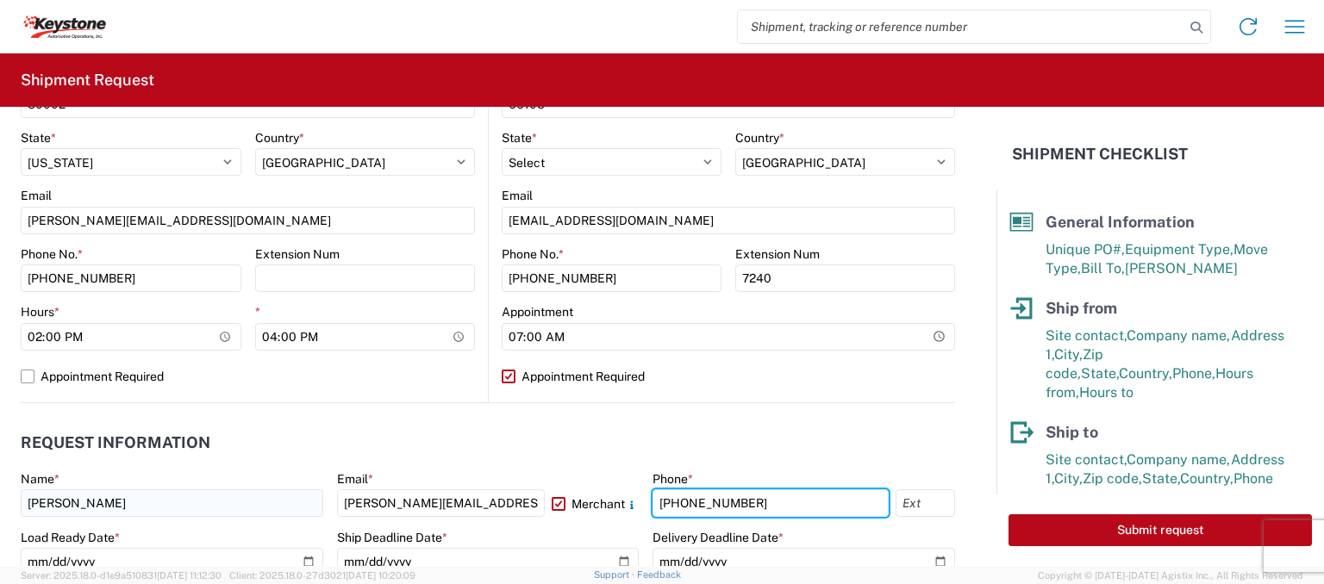
type input "[PHONE_NUMBER]"
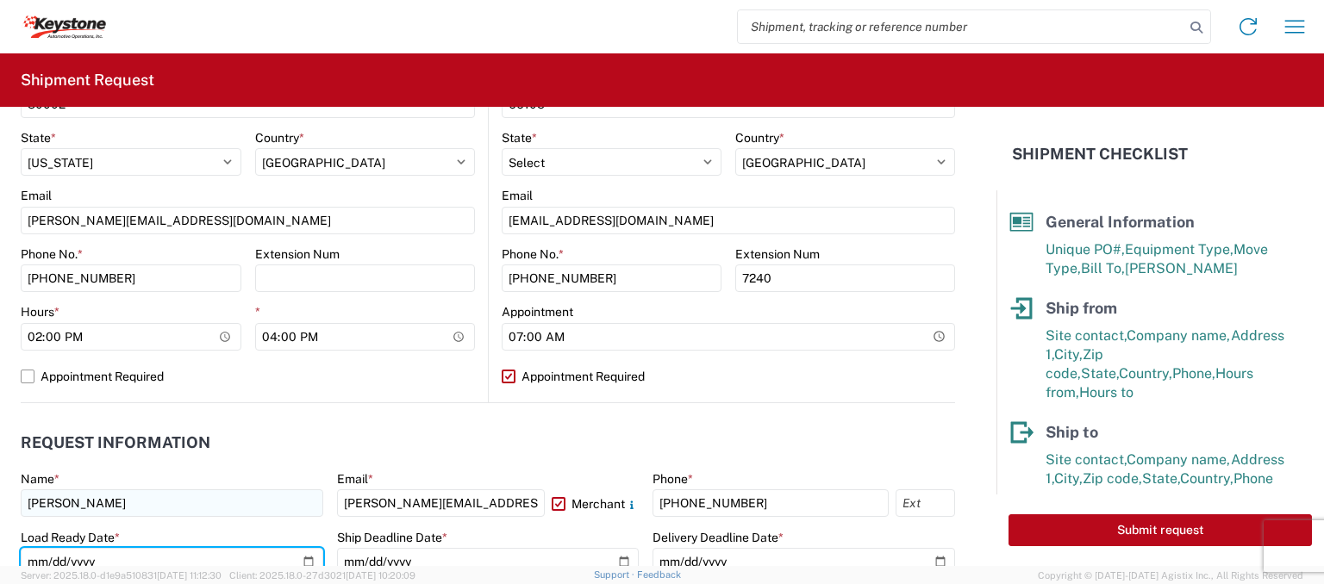
scroll to position [647, 0]
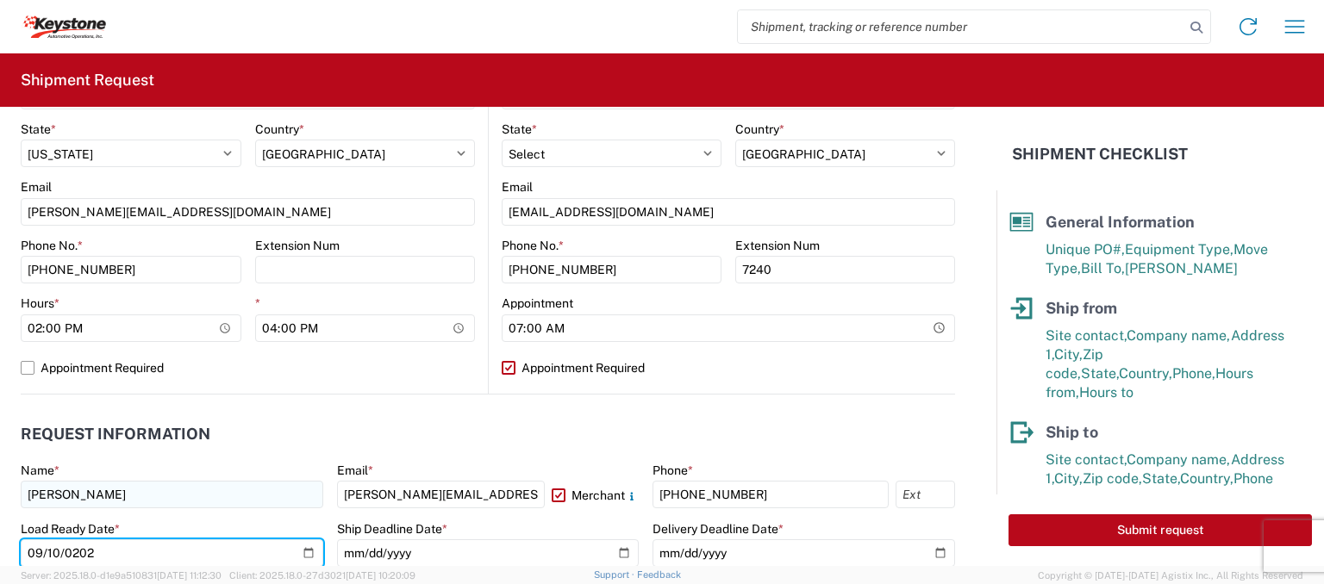
type input "[DATE]"
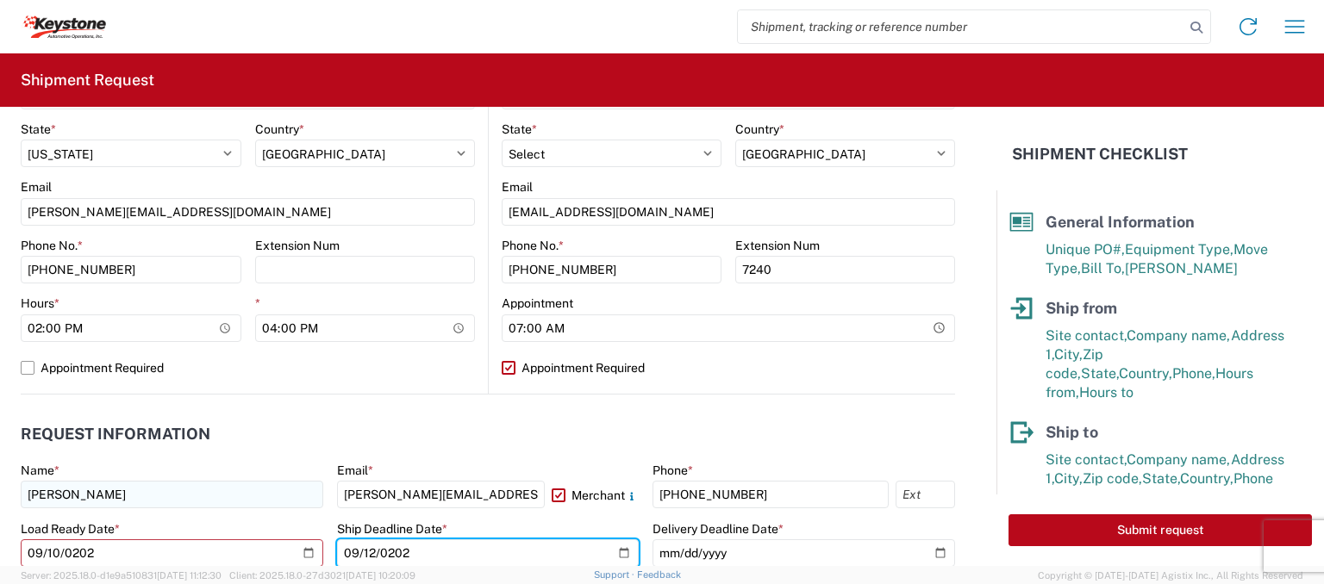
type input "[DATE]"
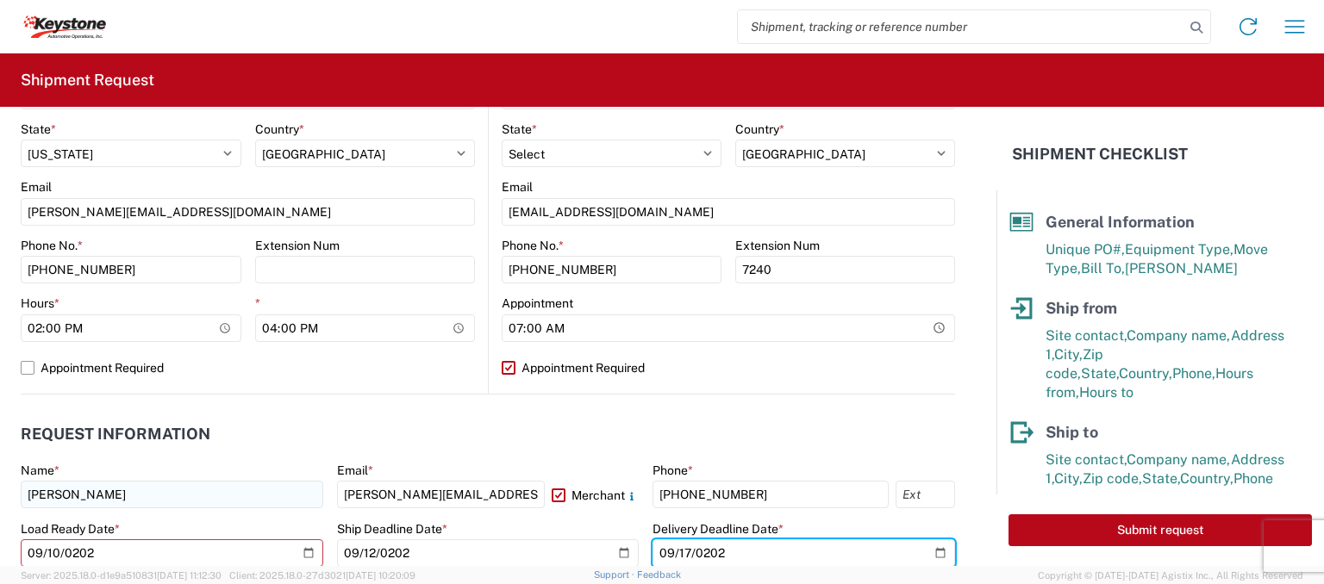
type input "[DATE]"
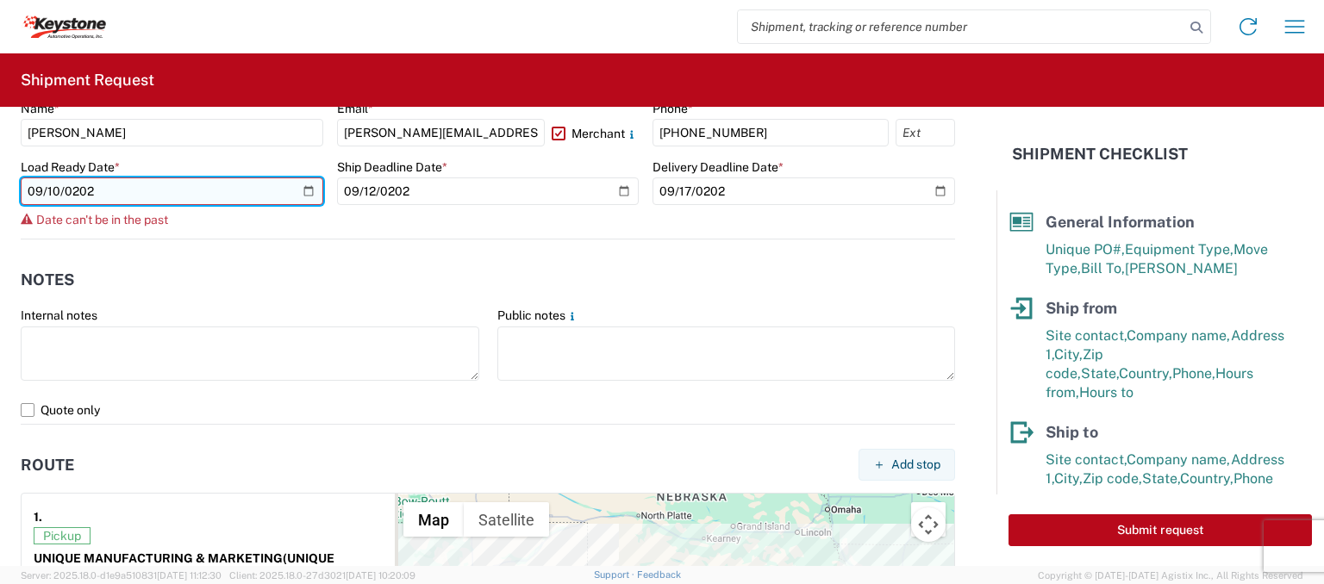
click at [53, 181] on input "[DATE]" at bounding box center [172, 192] width 303 height 28
type input "[DATE]"
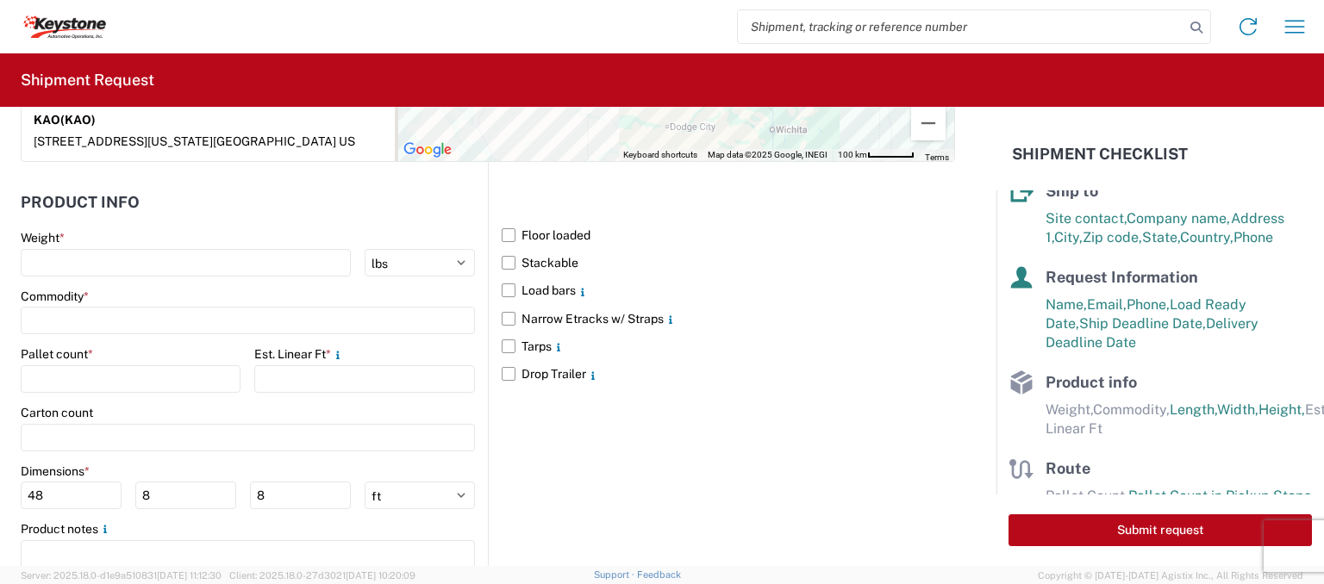
scroll to position [1621, 0]
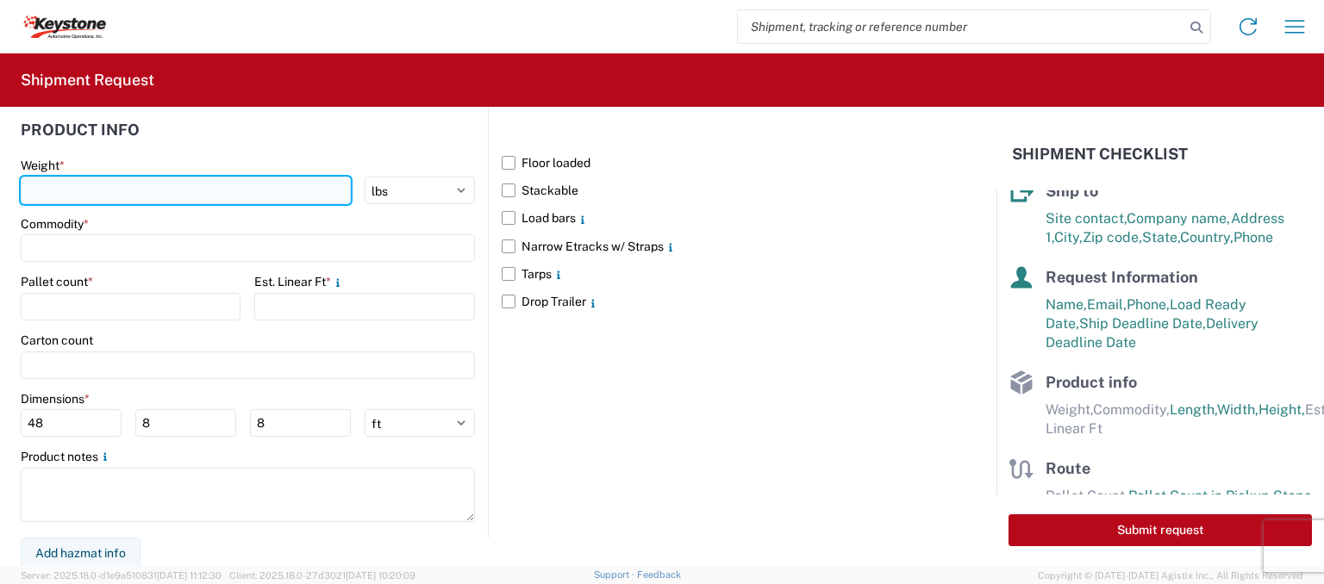
click at [129, 191] on input "number" at bounding box center [186, 191] width 330 height 28
type input "500"
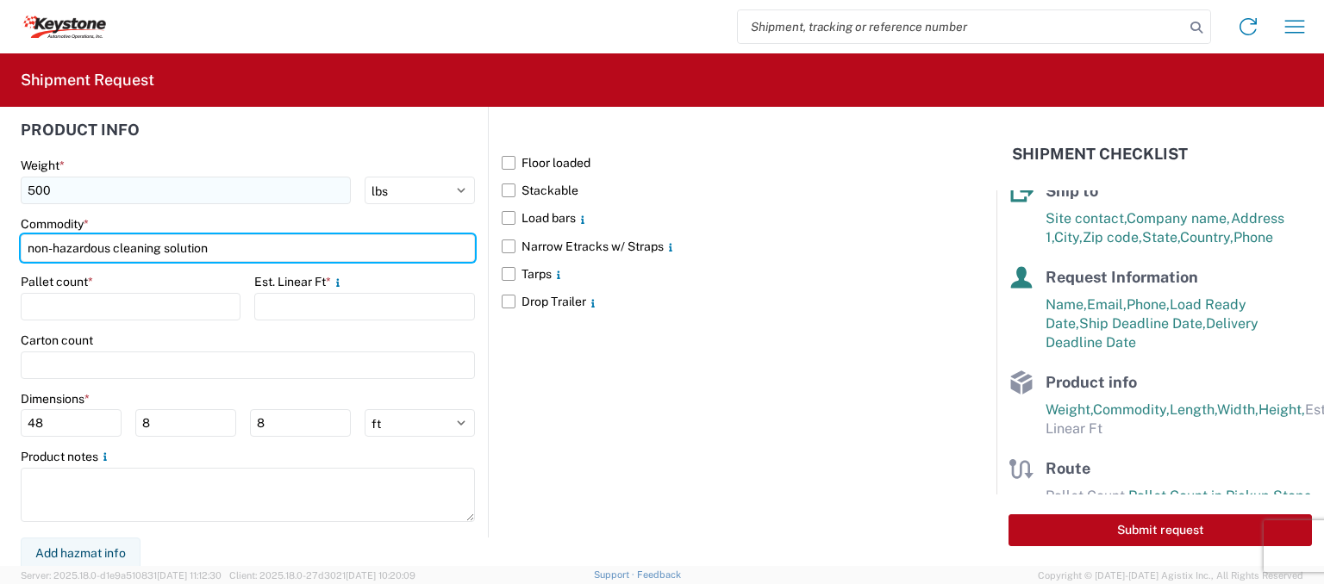
type input "non-hazardous cleaning solution"
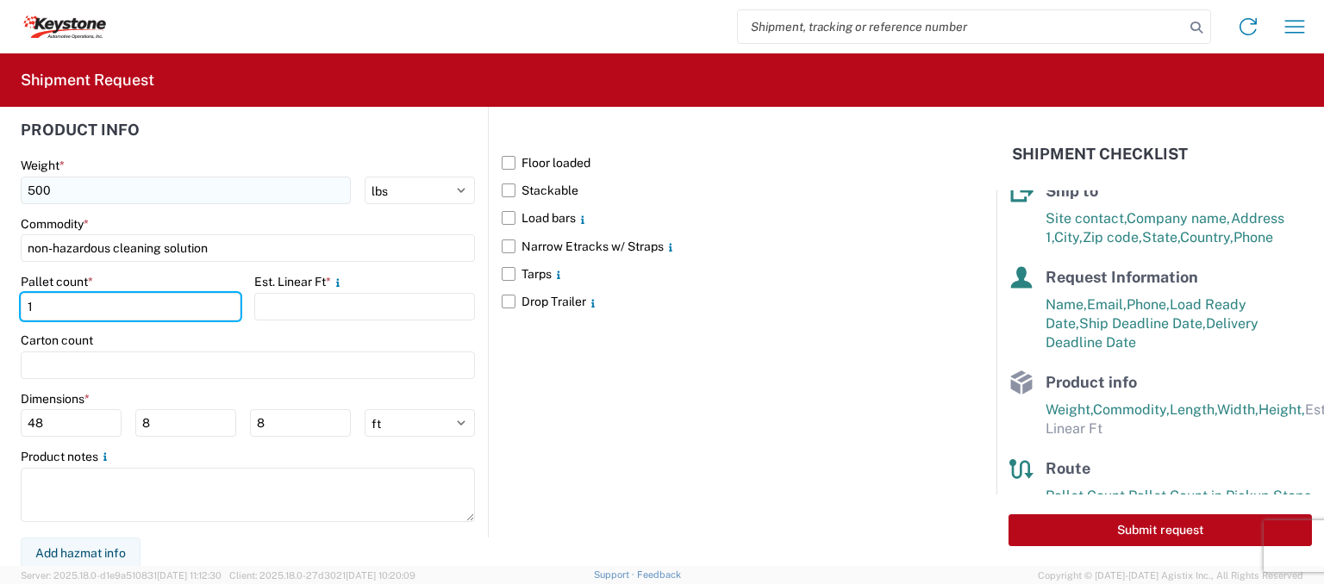
type input "1"
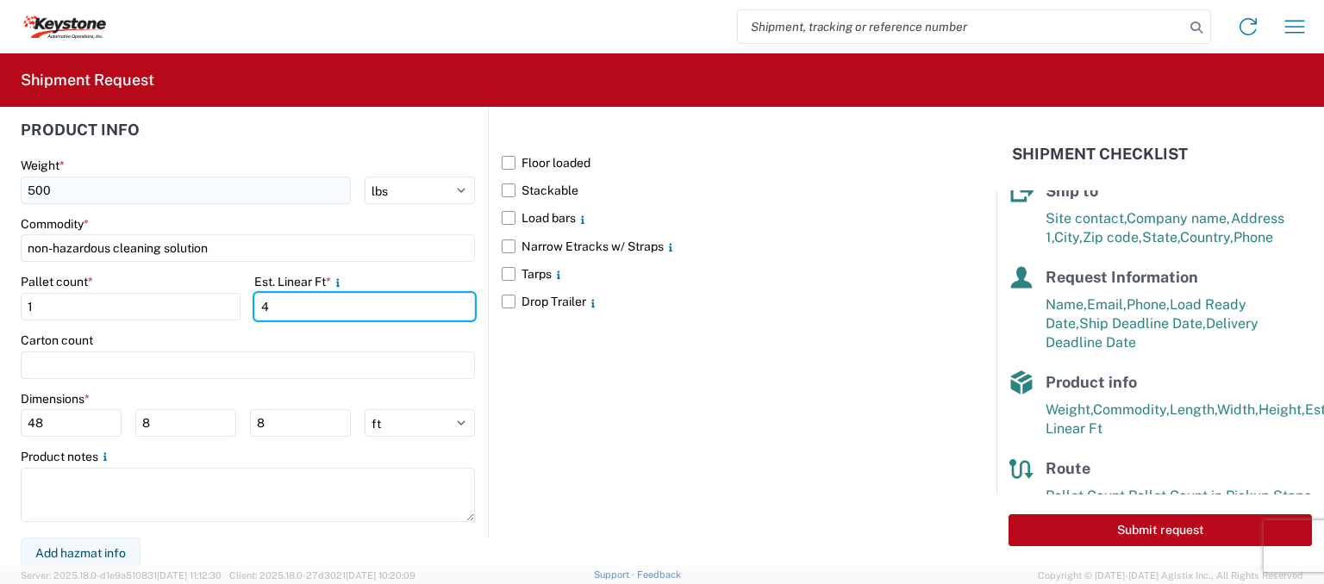
type input "4"
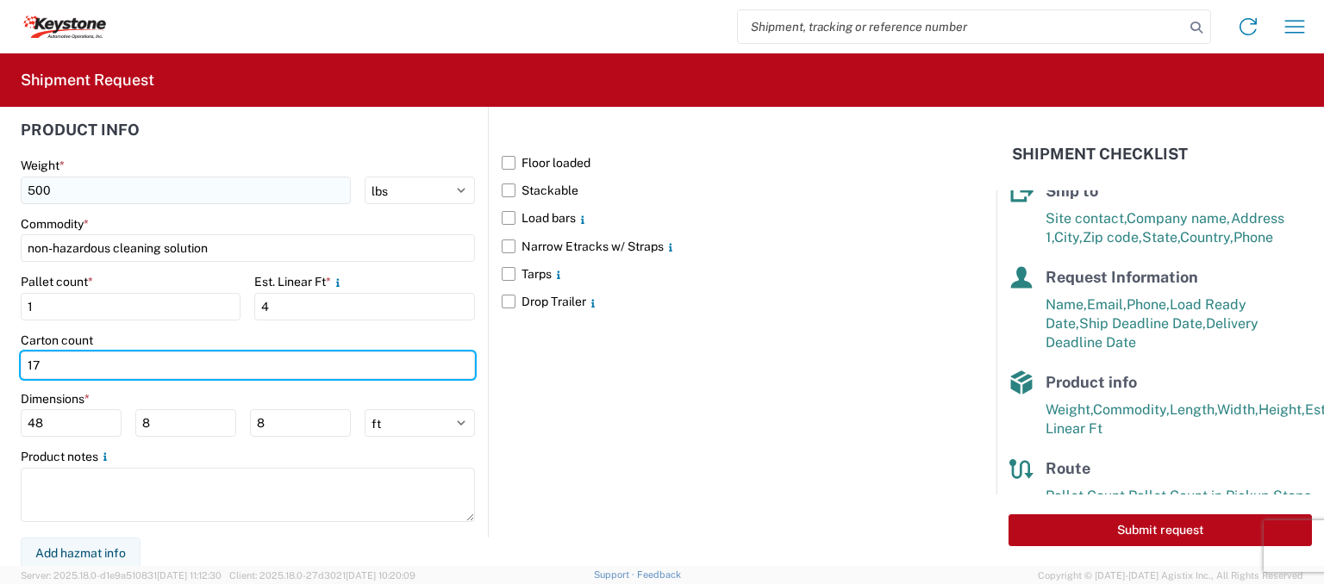
type input "17"
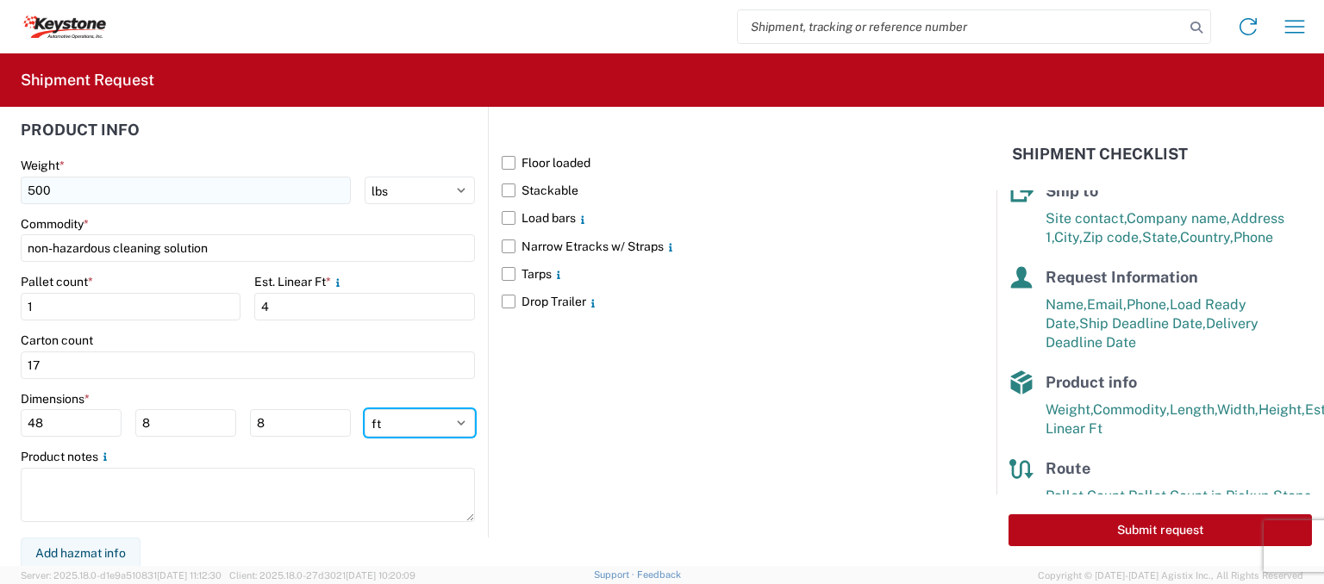
select select "IN"
type input "576"
type input "96"
type input "48"
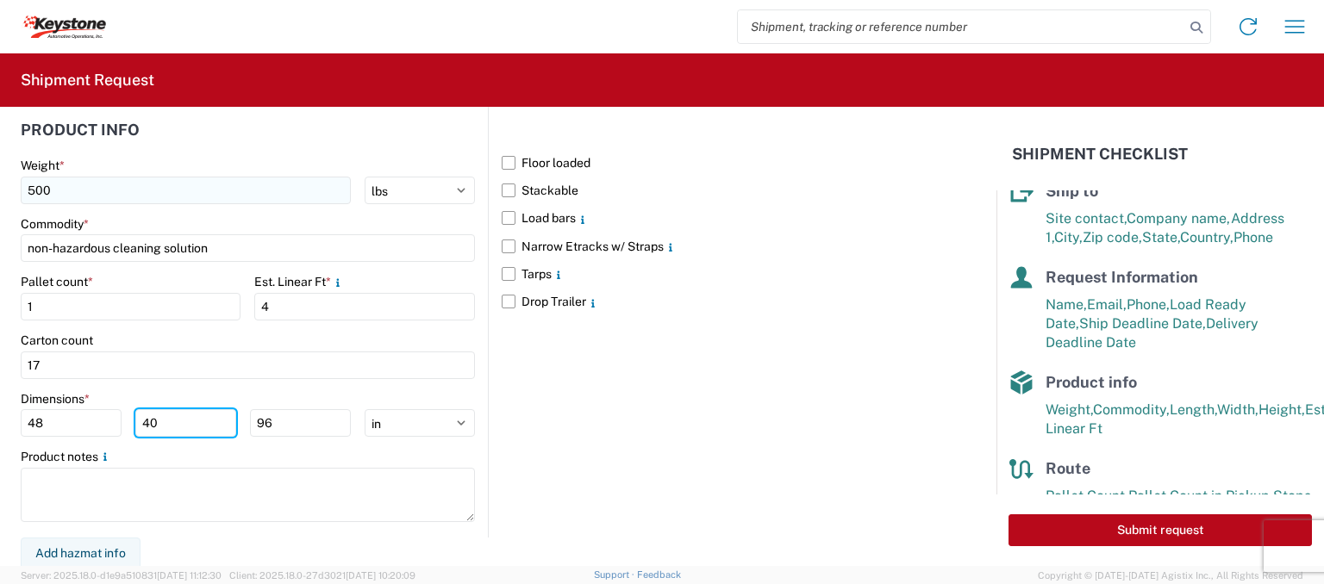
type input "40"
type input "29"
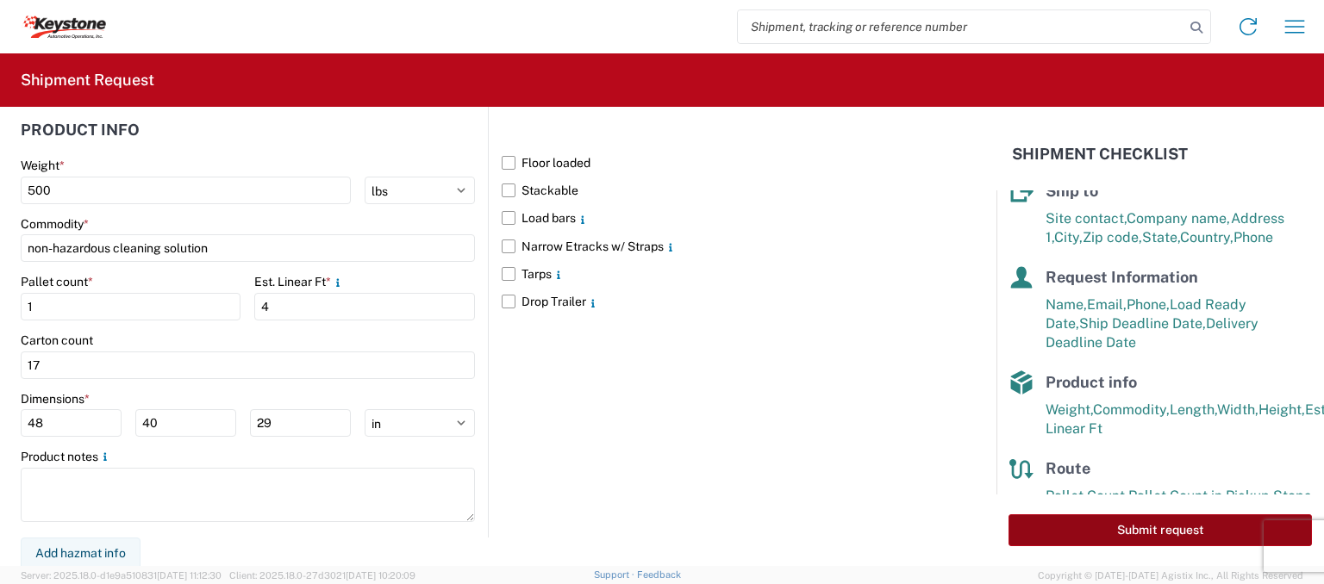
click at [1052, 528] on button "Submit request" at bounding box center [1160, 531] width 303 height 32
select select "US"
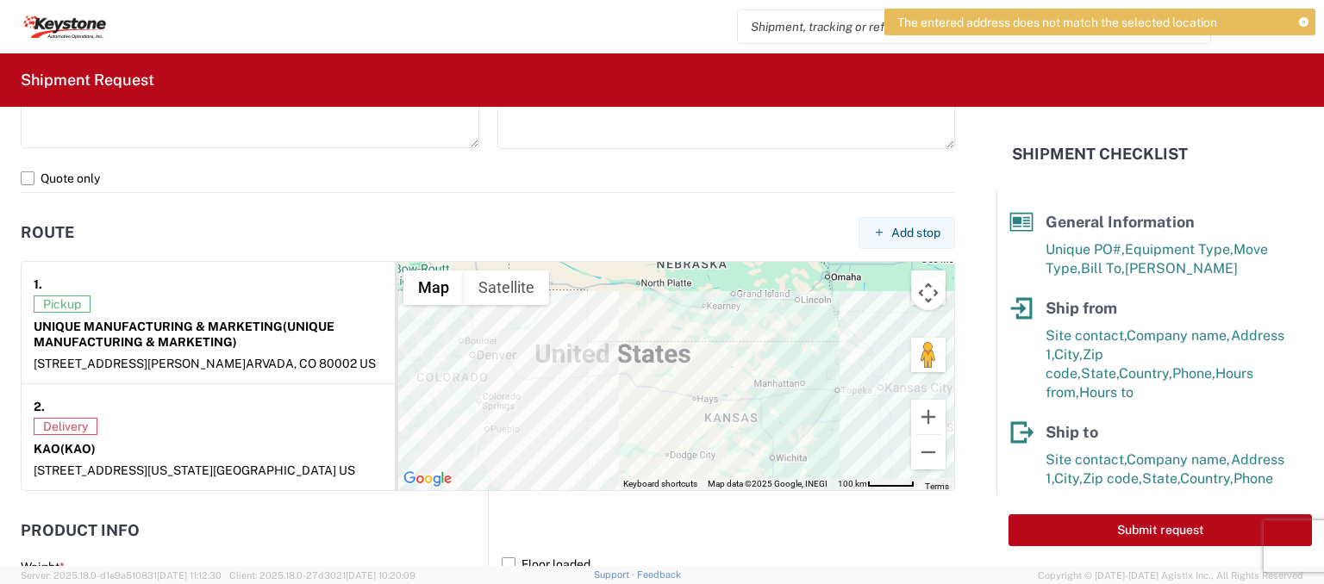
scroll to position [16, 0]
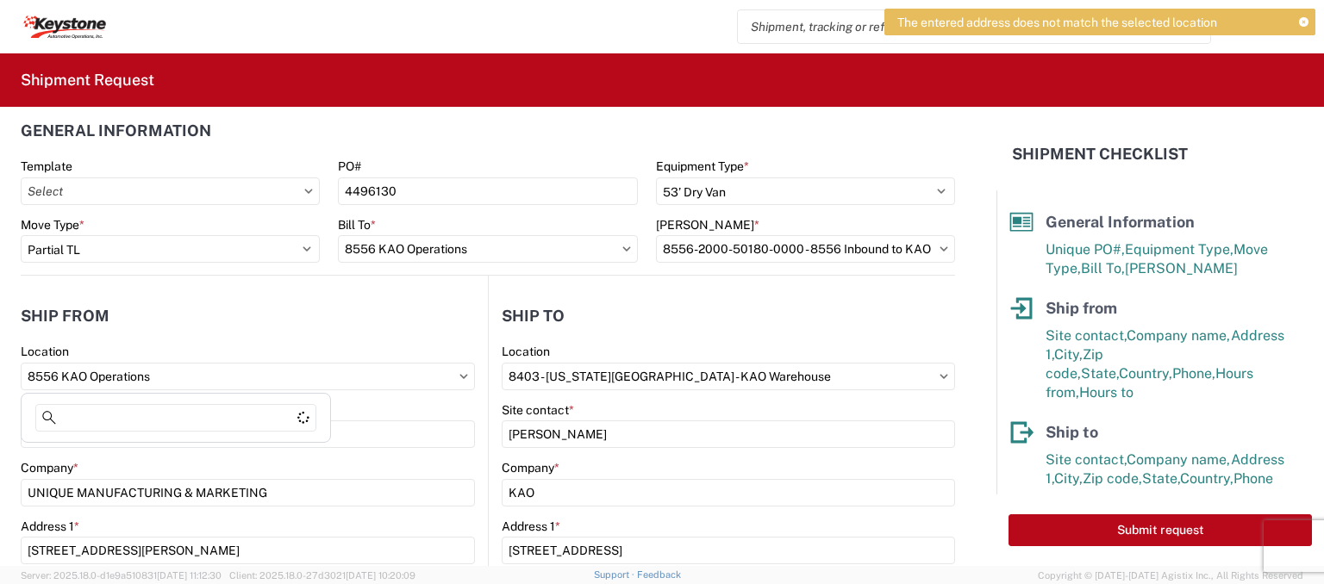
drag, startPoint x: 169, startPoint y: 370, endPoint x: 9, endPoint y: 364, distance: 160.5
click at [9, 364] on form "General Information Template PO# 4496130 Equipment Type * Select 53’ Dry Van Fl…" at bounding box center [498, 336] width 997 height 459
click at [165, 375] on input "8556 KAO Operations" at bounding box center [248, 377] width 454 height 28
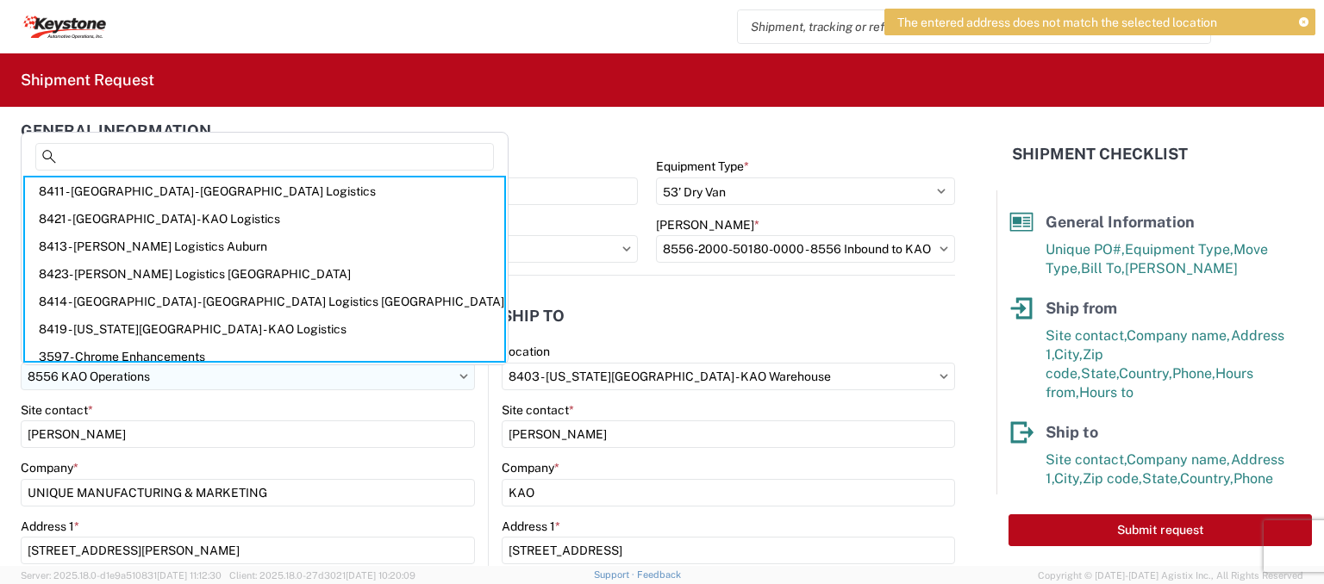
click at [459, 383] on input "8556 KAO Operations" at bounding box center [248, 377] width 454 height 28
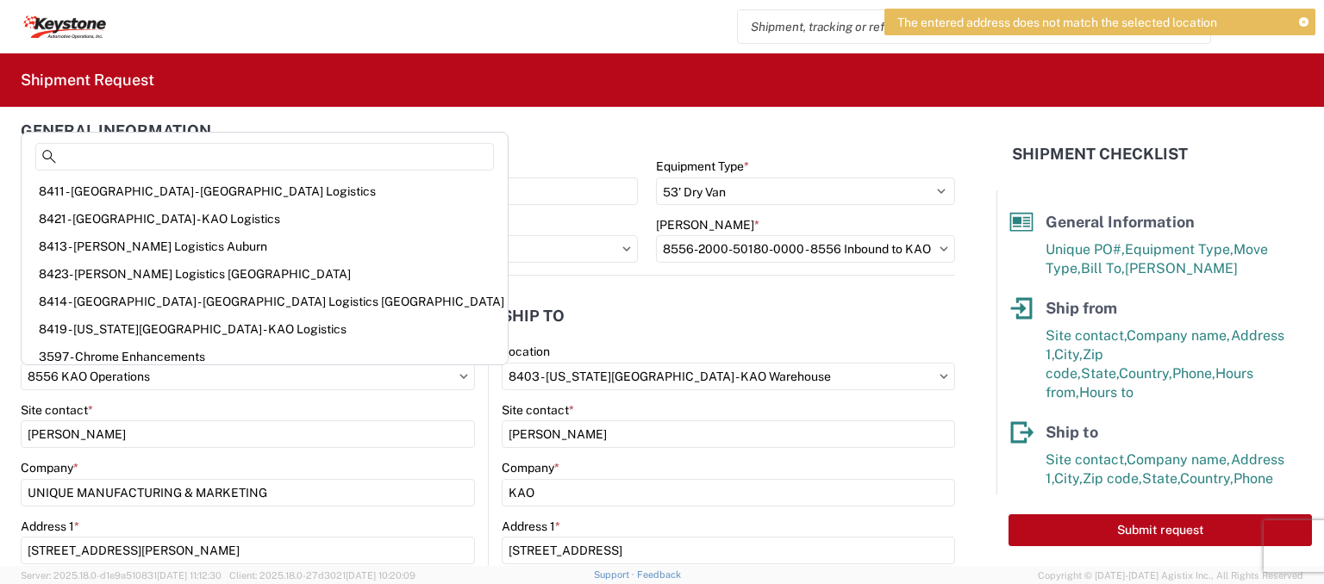
click at [459, 374] on icon at bounding box center [463, 376] width 9 height 5
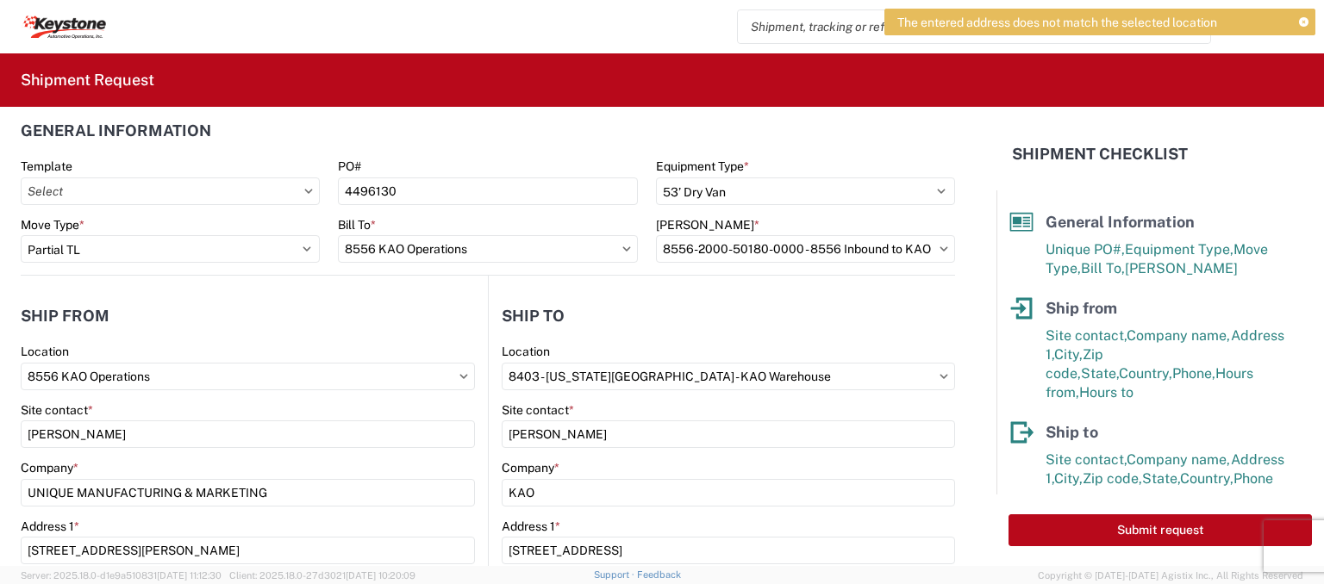
click at [459, 374] on icon at bounding box center [463, 376] width 9 height 5
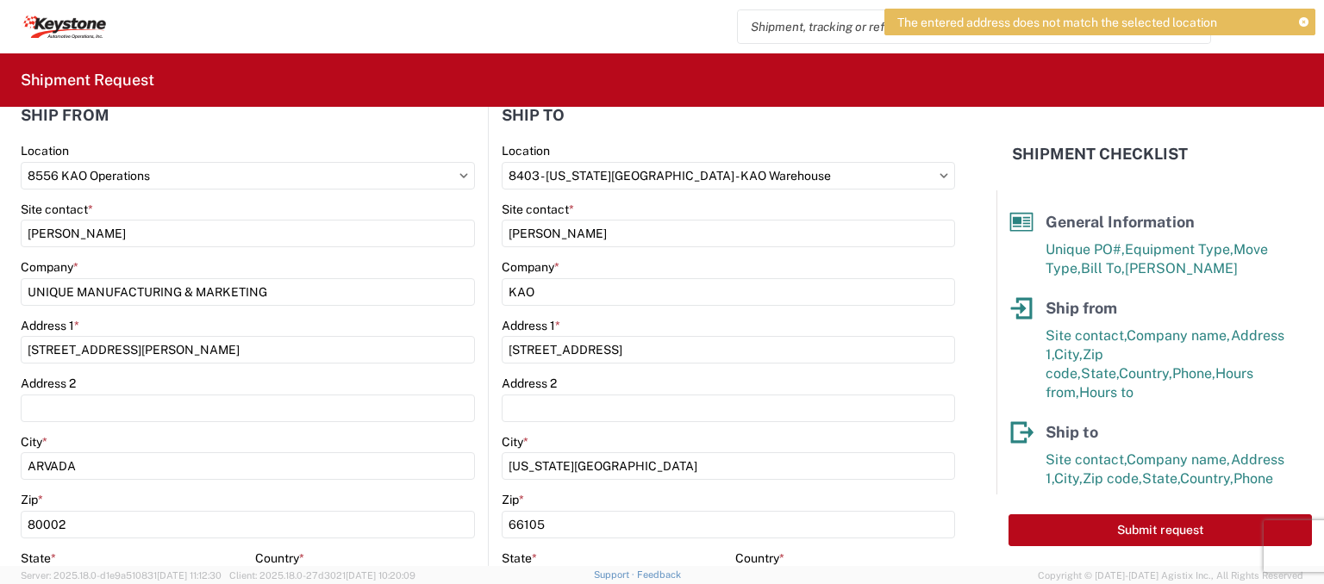
scroll to position [200, 0]
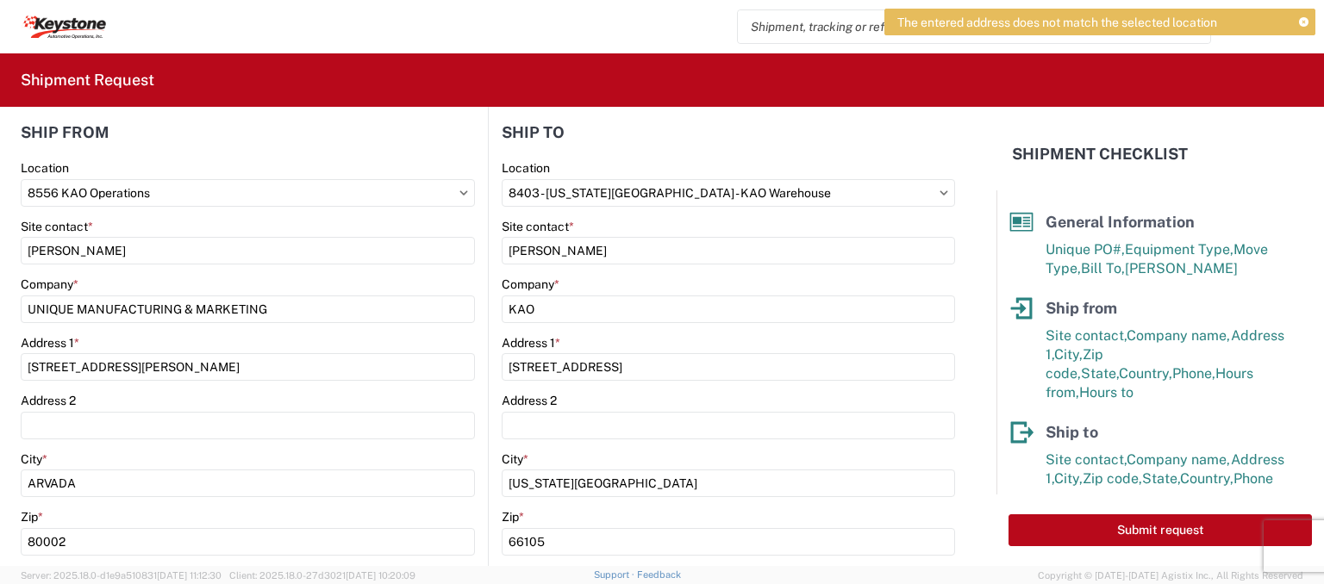
click at [460, 192] on icon at bounding box center [464, 193] width 8 height 4
click at [248, 191] on input "8556 KAO Operations" at bounding box center [248, 193] width 454 height 28
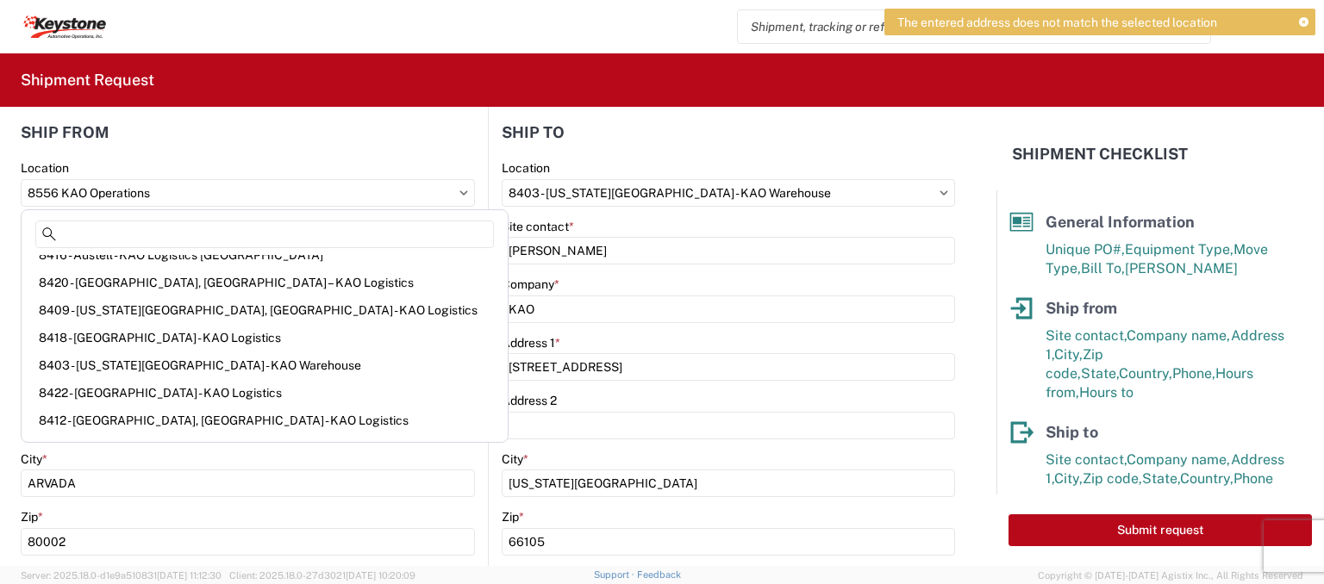
scroll to position [0, 0]
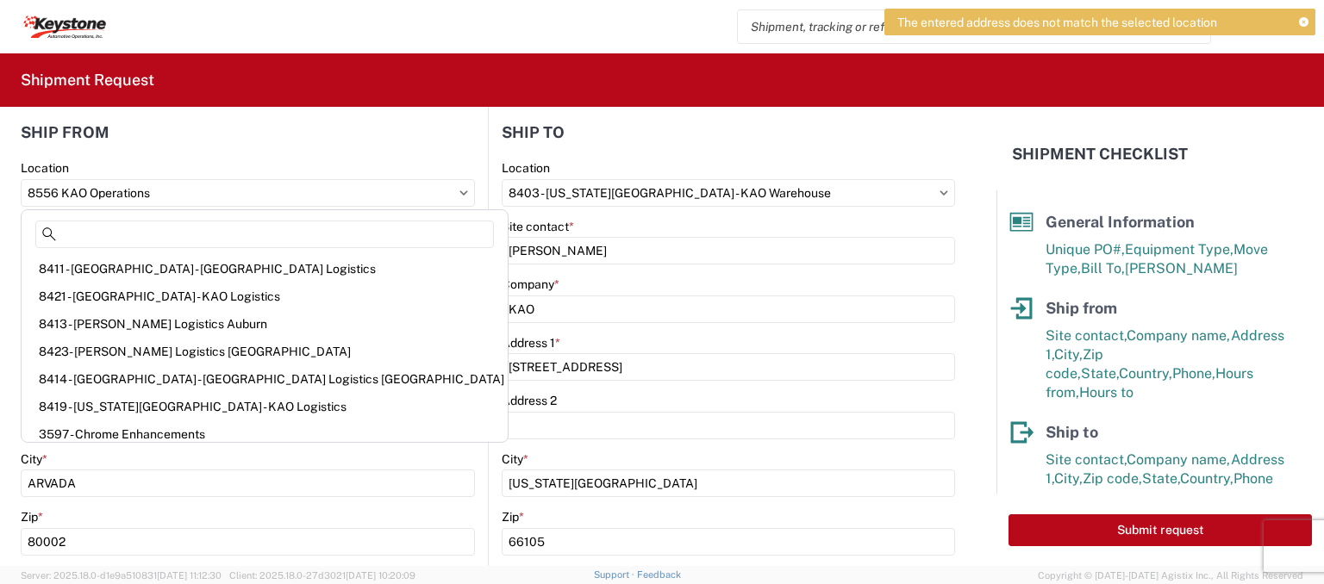
click at [388, 286] on div "Company *" at bounding box center [248, 285] width 454 height 16
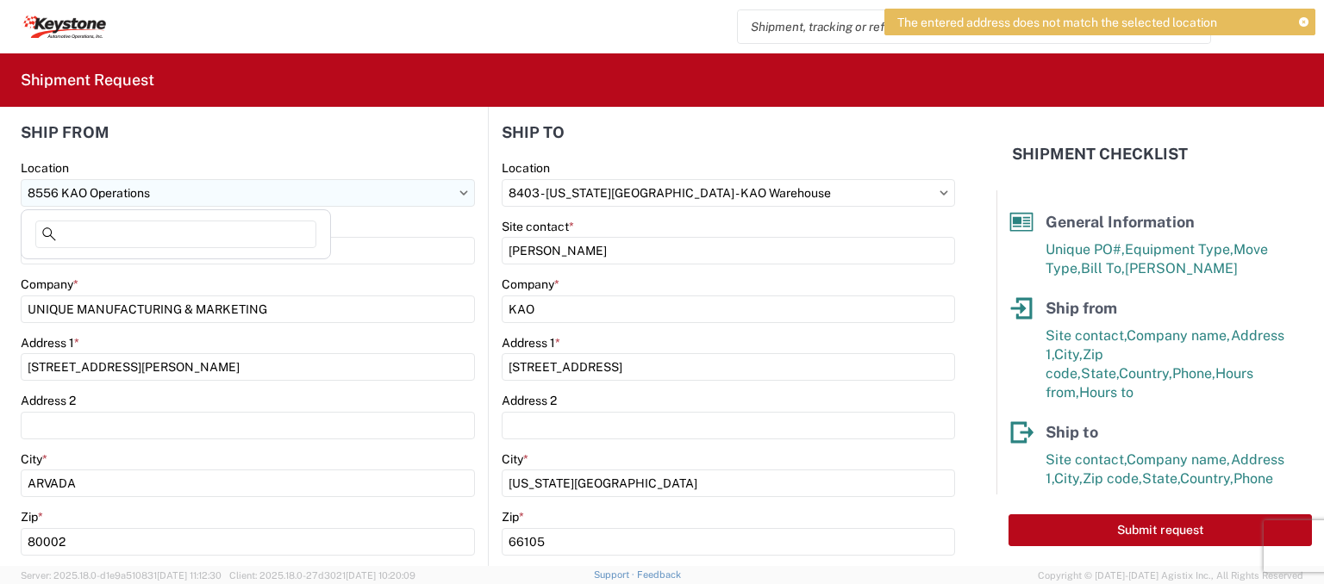
click at [262, 184] on input "8556 KAO Operations" at bounding box center [248, 193] width 454 height 28
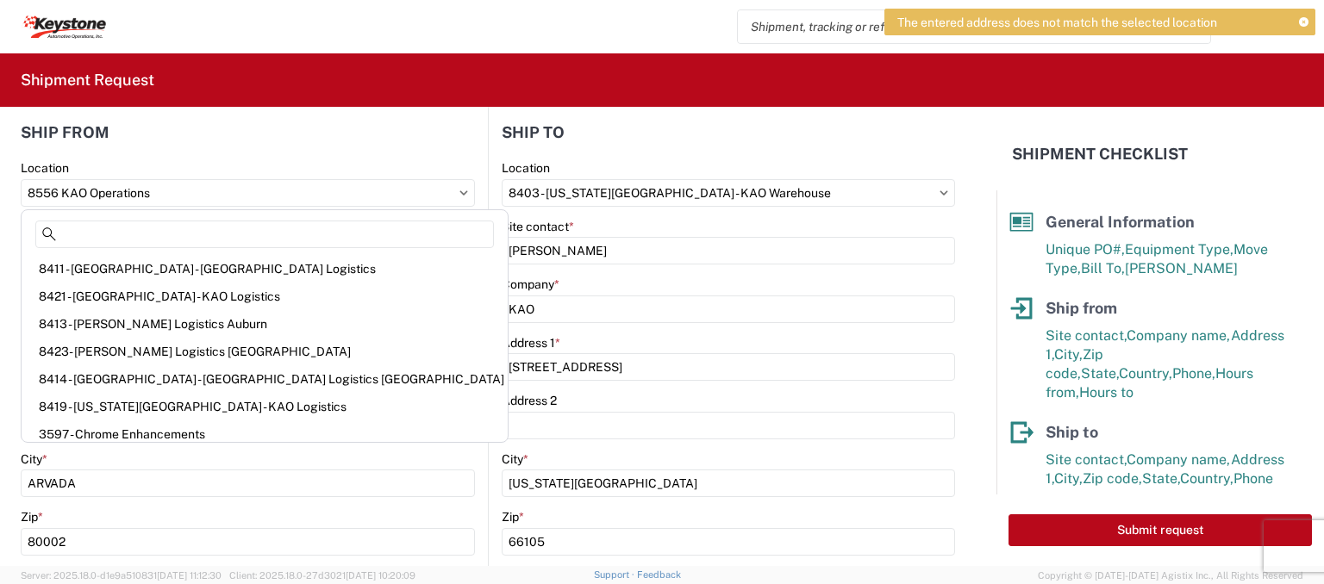
drag, startPoint x: 153, startPoint y: 194, endPoint x: 14, endPoint y: 194, distance: 139.7
click at [14, 194] on form "General Information Template PO# 4496130 Equipment Type * Select 53’ Dry Van Fl…" at bounding box center [498, 336] width 997 height 459
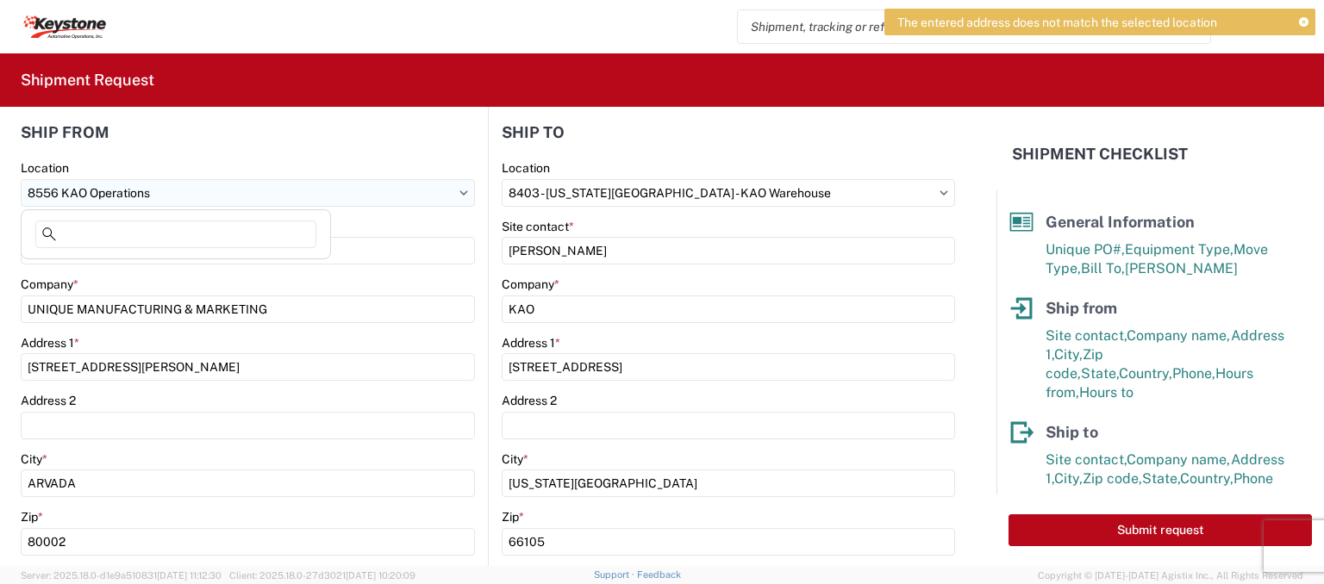
click at [40, 185] on input "8556 KAO Operations" at bounding box center [248, 193] width 454 height 28
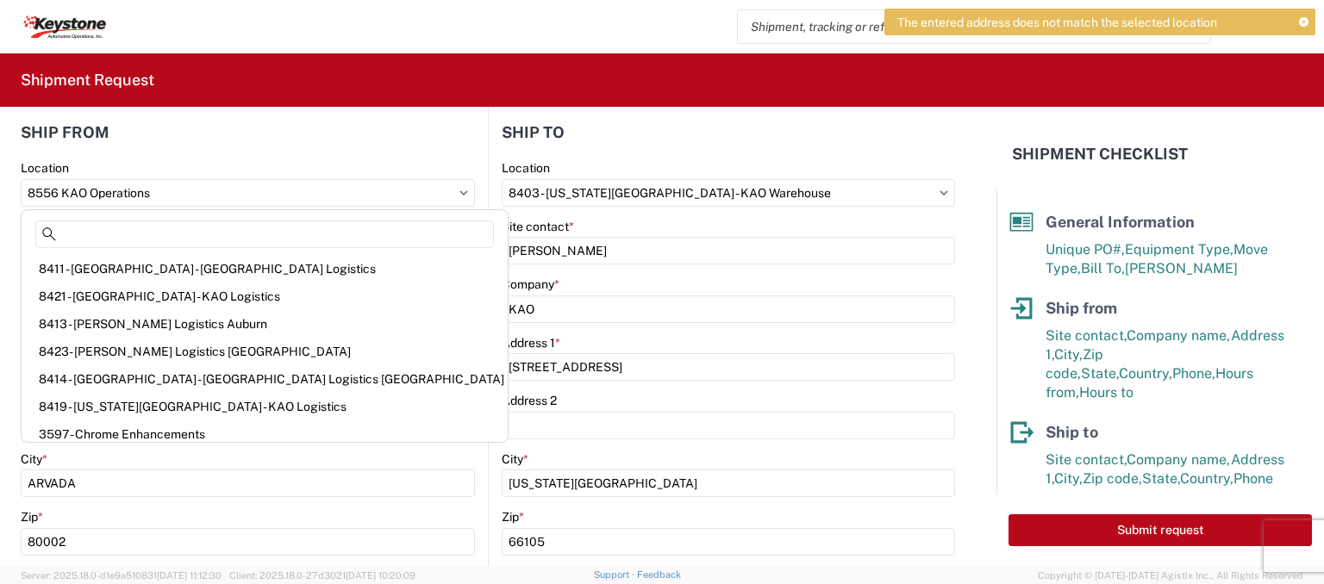
click at [227, 128] on header "Ship from" at bounding box center [254, 132] width 467 height 39
